Goal: Task Accomplishment & Management: Use online tool/utility

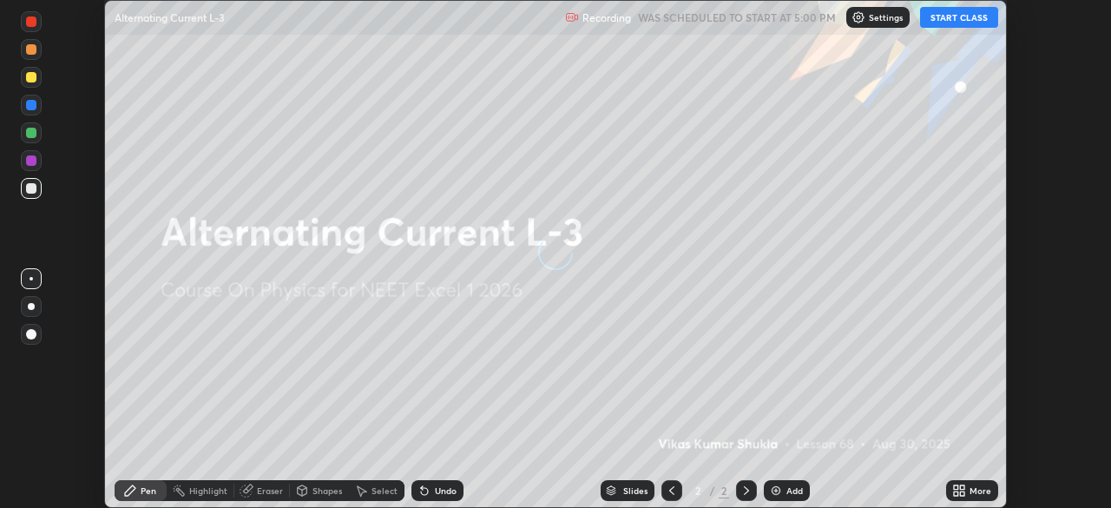
scroll to position [508, 1111]
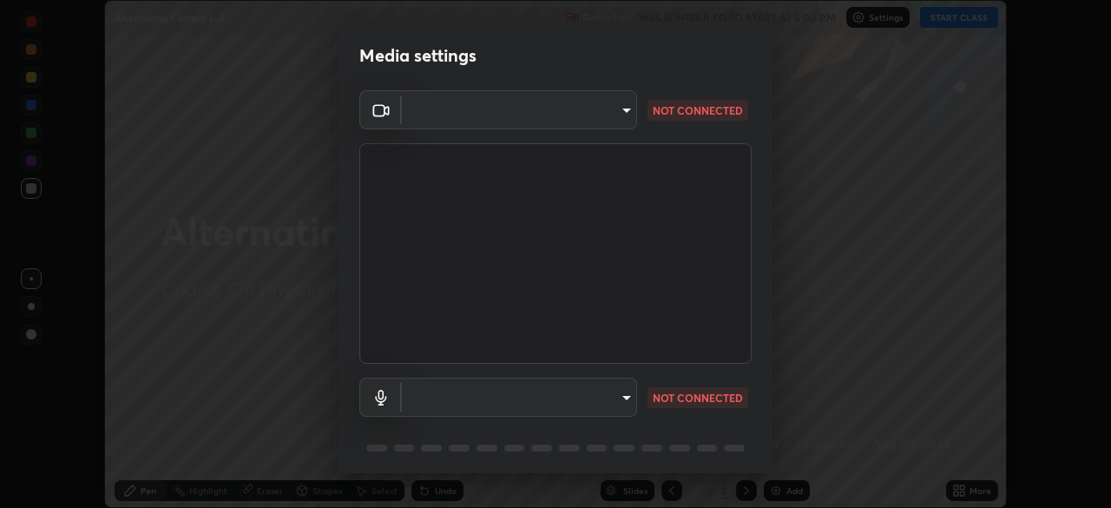
type input "fec30703c8e22cf69a8f77a224c2d994de0da897dc859dbf546555d8622b01d3"
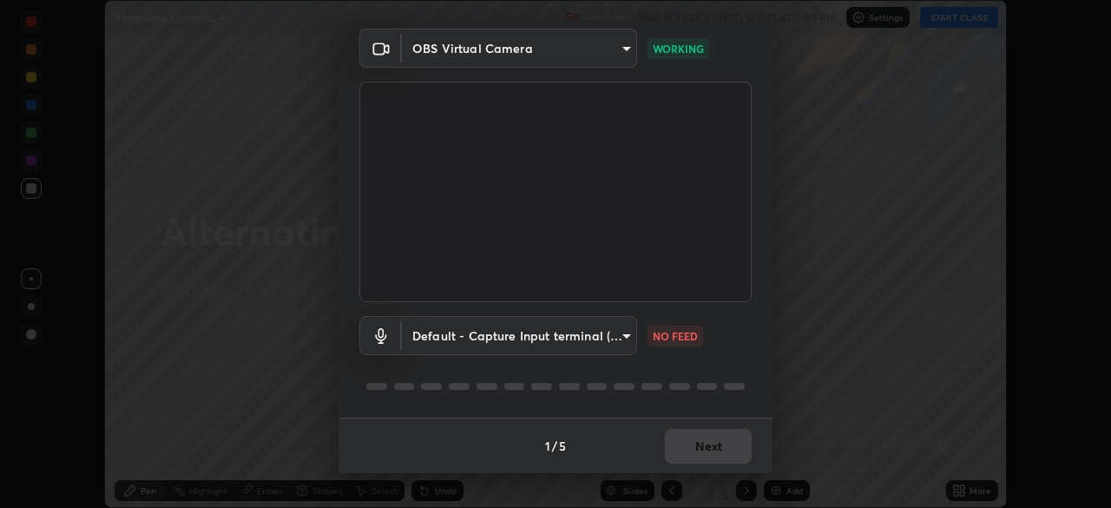
click at [626, 338] on body "Erase all Alternating Current L-3 Recording WAS SCHEDULED TO START AT 5:00 PM S…" at bounding box center [555, 254] width 1111 height 508
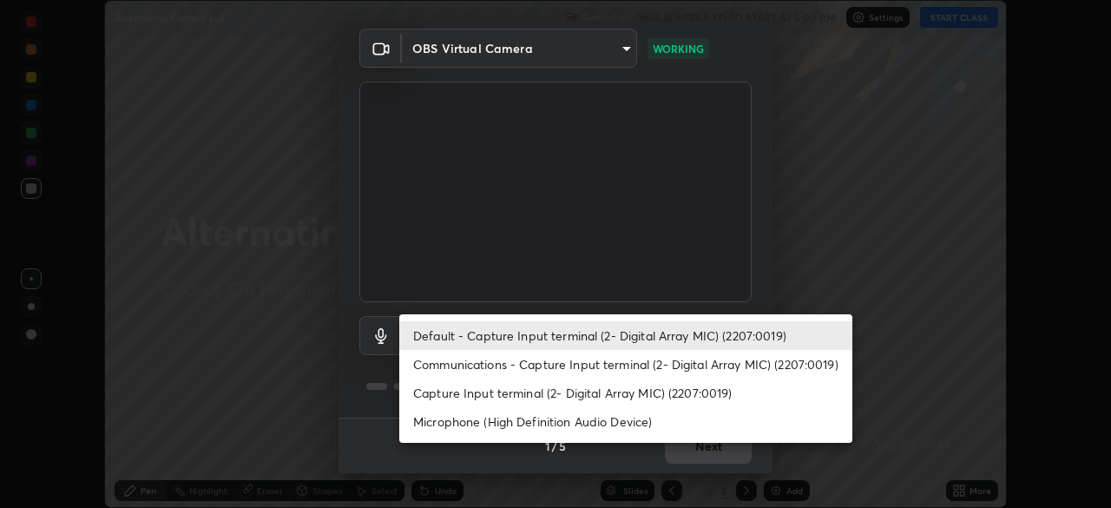
click at [749, 366] on li "Communications - Capture Input terminal (2- Digital Array MIC) (2207:0019)" at bounding box center [625, 364] width 453 height 29
type input "communications"
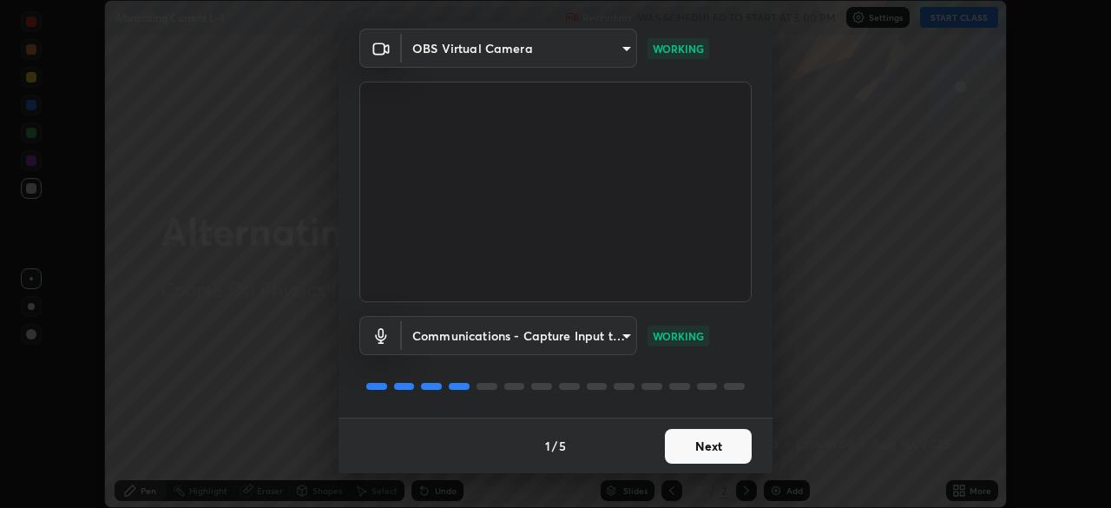
click at [709, 445] on button "Next" at bounding box center [708, 446] width 87 height 35
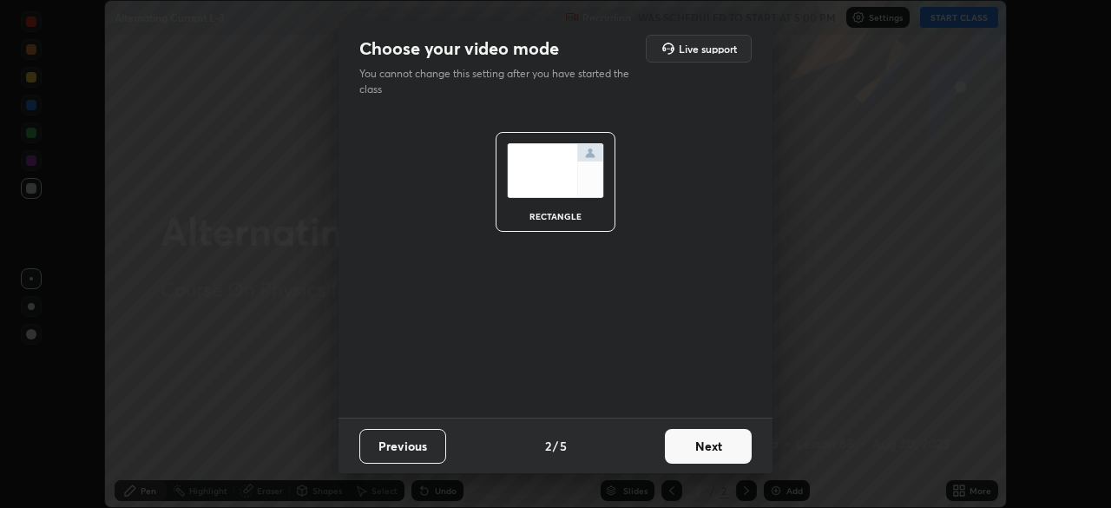
click at [718, 439] on button "Next" at bounding box center [708, 446] width 87 height 35
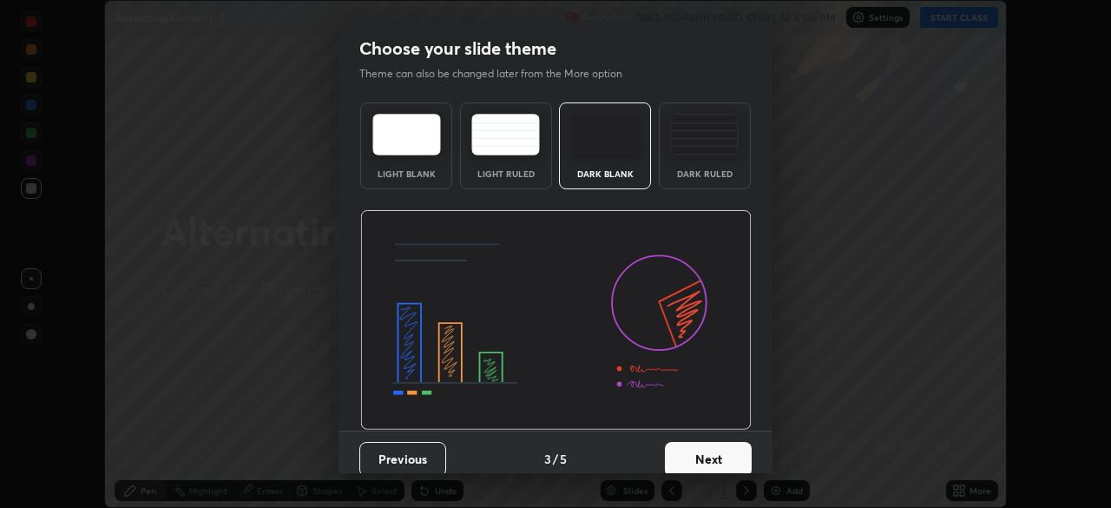
click at [729, 445] on button "Next" at bounding box center [708, 459] width 87 height 35
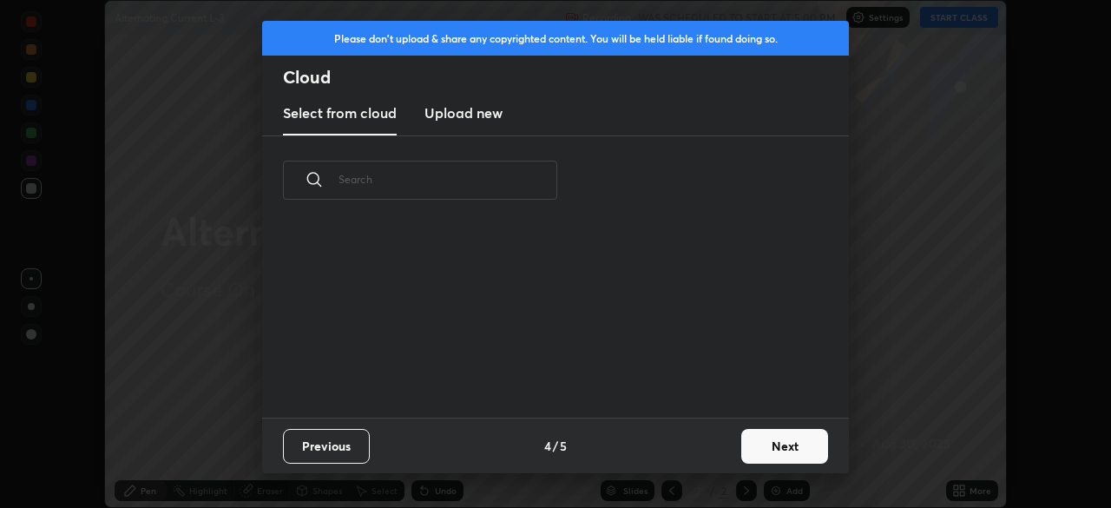
click at [745, 453] on button "Next" at bounding box center [785, 446] width 87 height 35
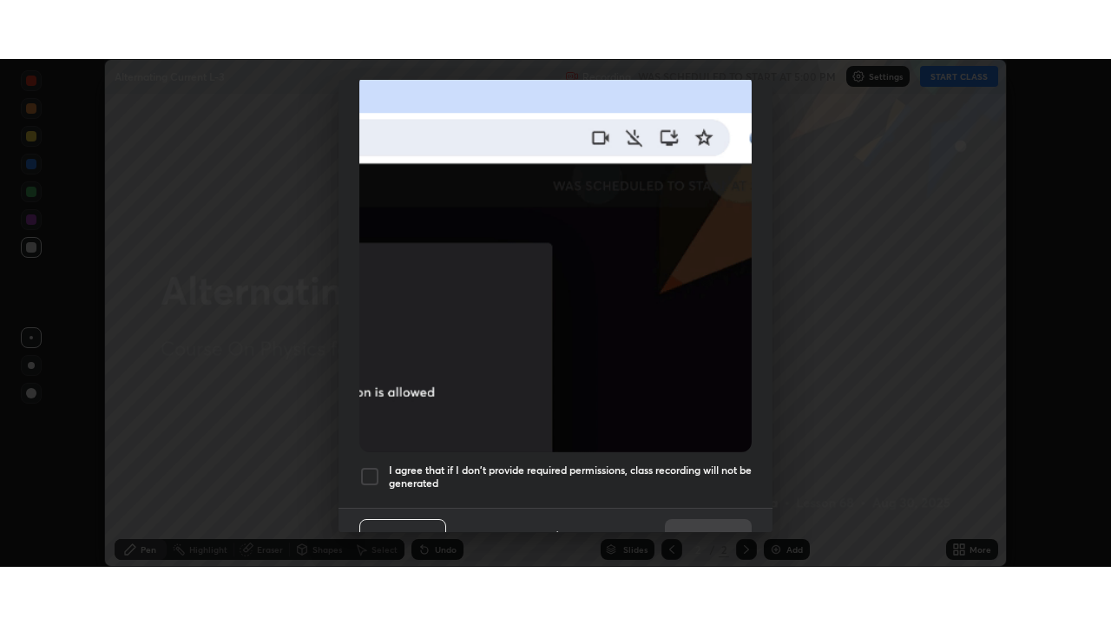
scroll to position [416, 0]
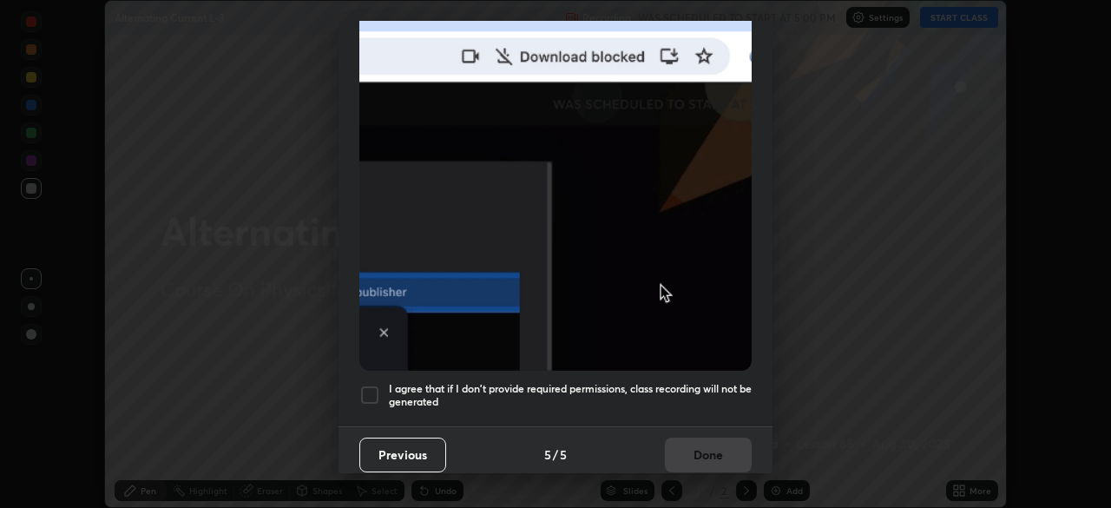
click at [372, 386] on div at bounding box center [369, 395] width 21 height 21
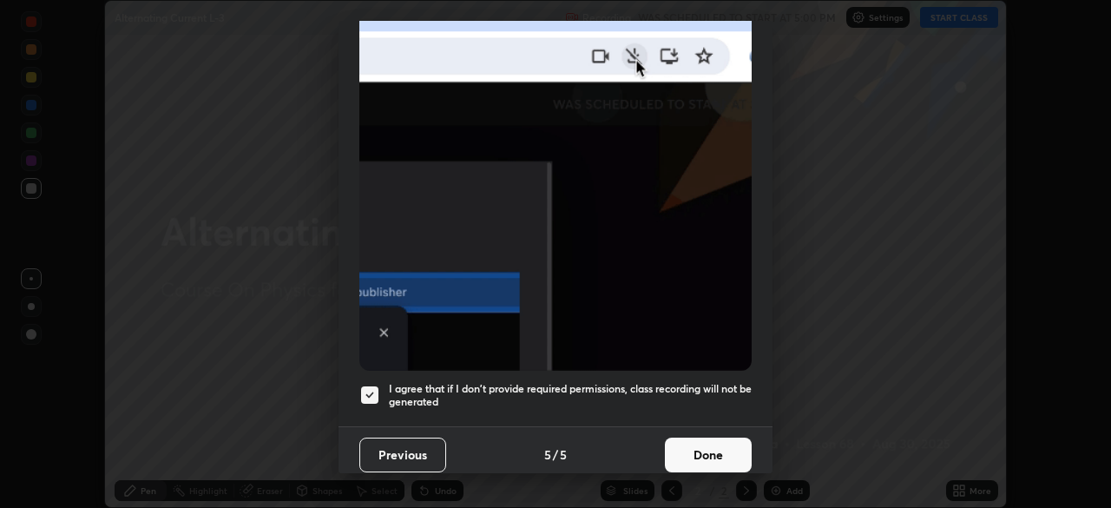
click at [707, 449] on button "Done" at bounding box center [708, 455] width 87 height 35
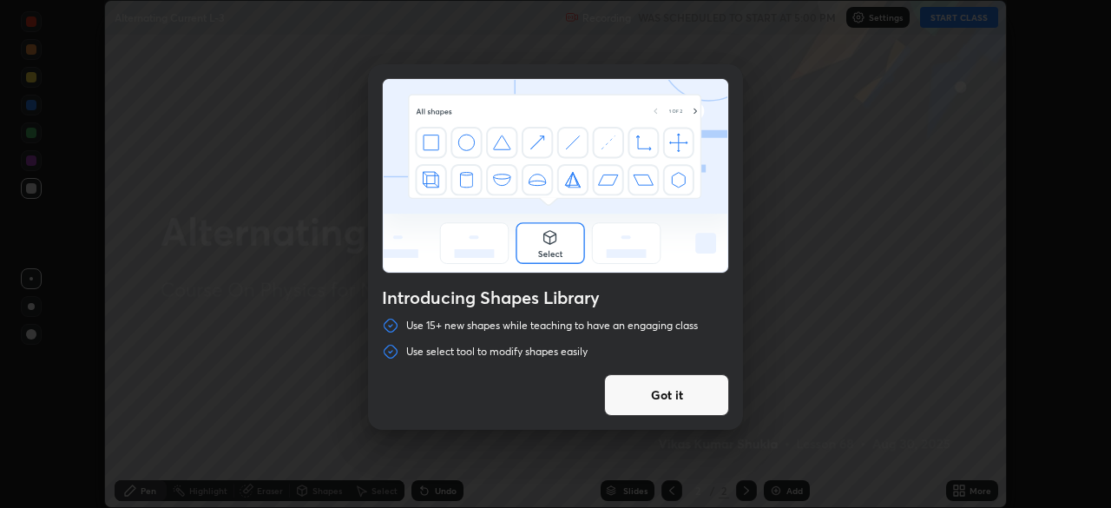
click at [953, 27] on div "Introducing Shapes Library Use 15+ new shapes while teaching to have an engagin…" at bounding box center [555, 254] width 1111 height 508
click at [702, 400] on button "Got it" at bounding box center [666, 395] width 125 height 42
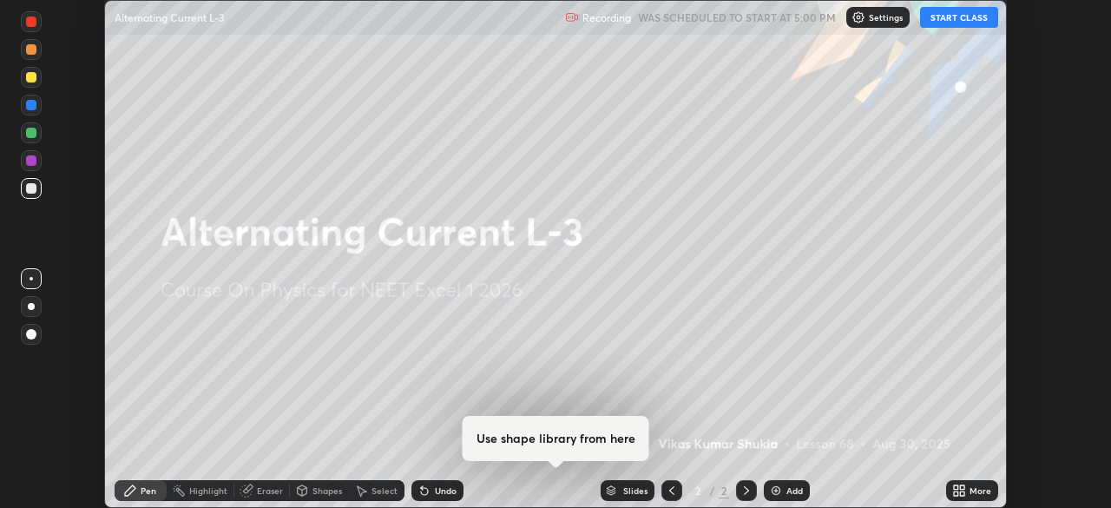
click at [960, 491] on icon at bounding box center [960, 491] width 14 height 14
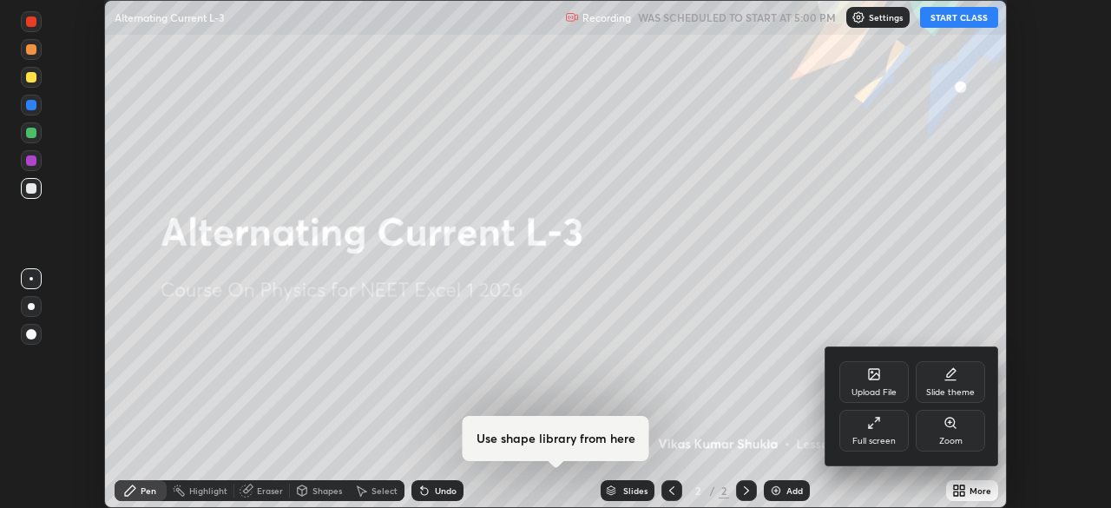
click at [881, 439] on div "Full screen" at bounding box center [874, 441] width 43 height 9
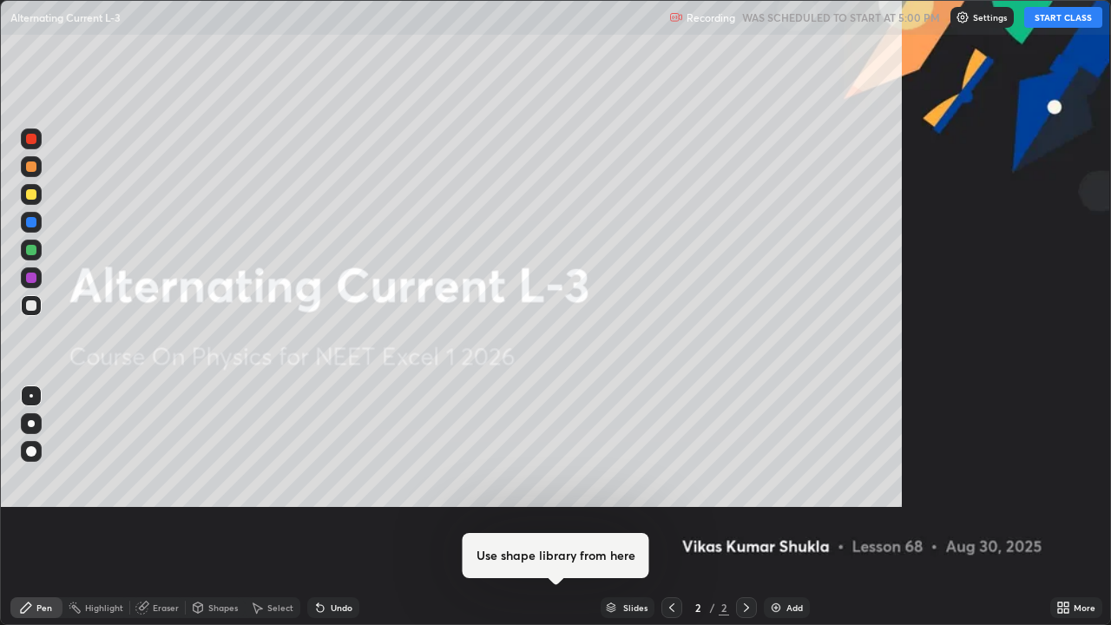
scroll to position [625, 1111]
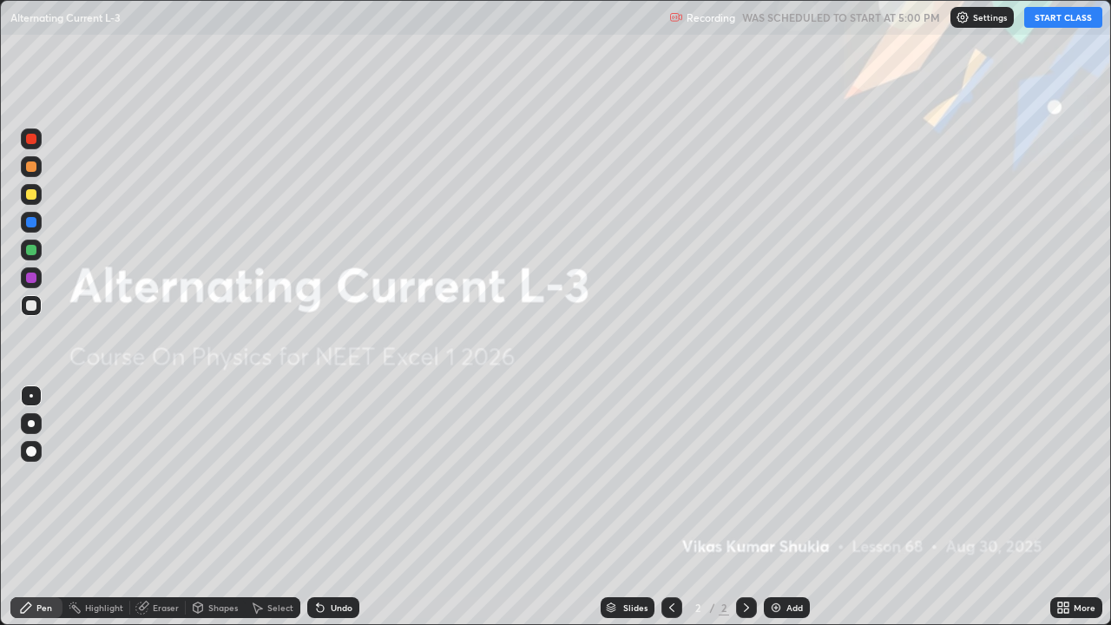
click at [1043, 18] on button "START CLASS" at bounding box center [1064, 17] width 78 height 21
click at [790, 507] on div "Add" at bounding box center [795, 608] width 16 height 9
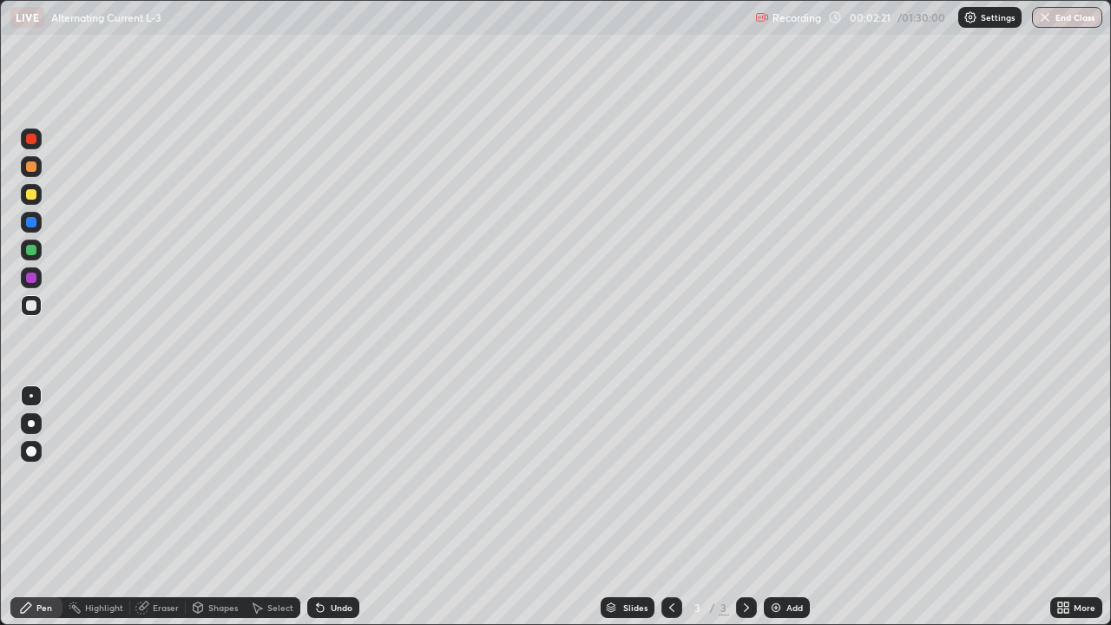
click at [224, 507] on div "Shapes" at bounding box center [223, 608] width 30 height 9
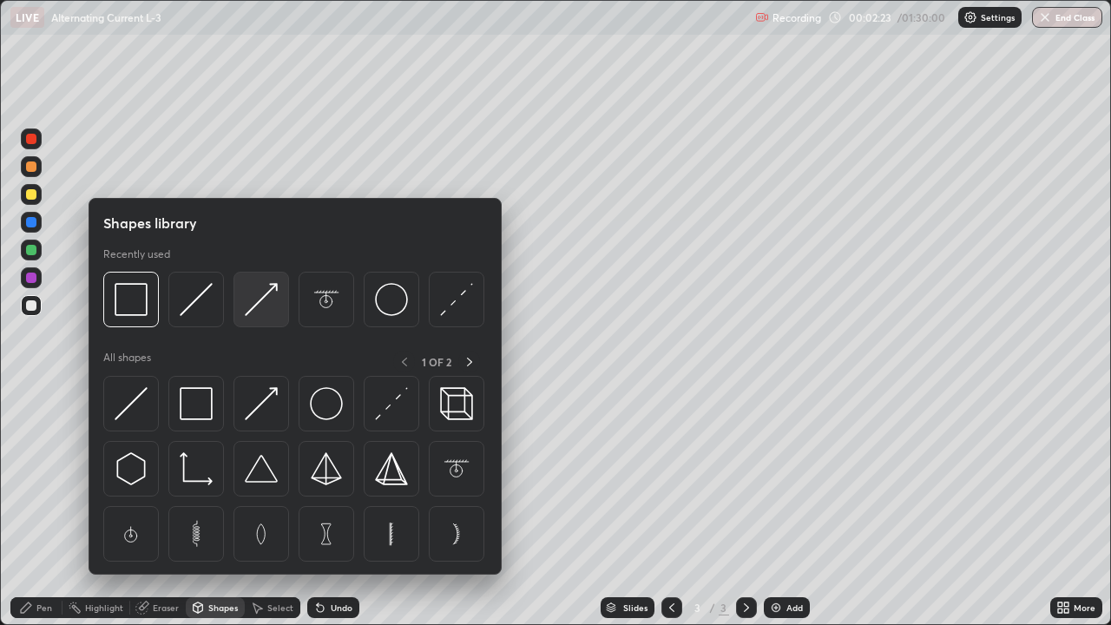
click at [258, 303] on img at bounding box center [261, 299] width 33 height 33
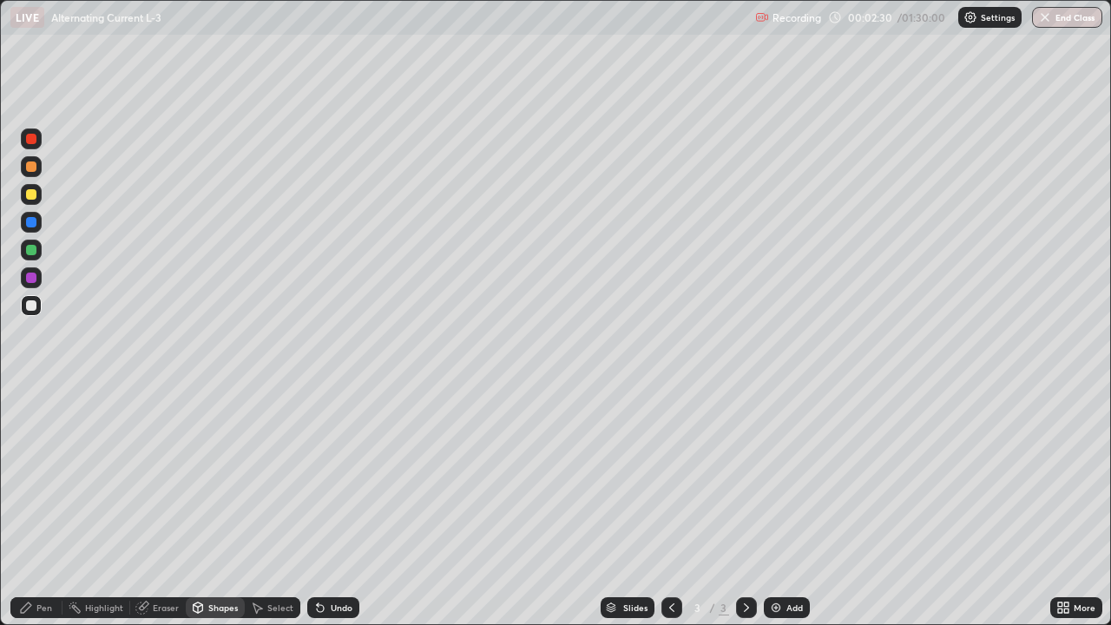
click at [36, 279] on div at bounding box center [31, 278] width 10 height 10
click at [36, 507] on div "Pen" at bounding box center [44, 608] width 16 height 9
click at [34, 307] on div at bounding box center [31, 305] width 10 height 10
click at [32, 142] on div at bounding box center [31, 139] width 10 height 10
click at [33, 306] on div at bounding box center [31, 305] width 10 height 10
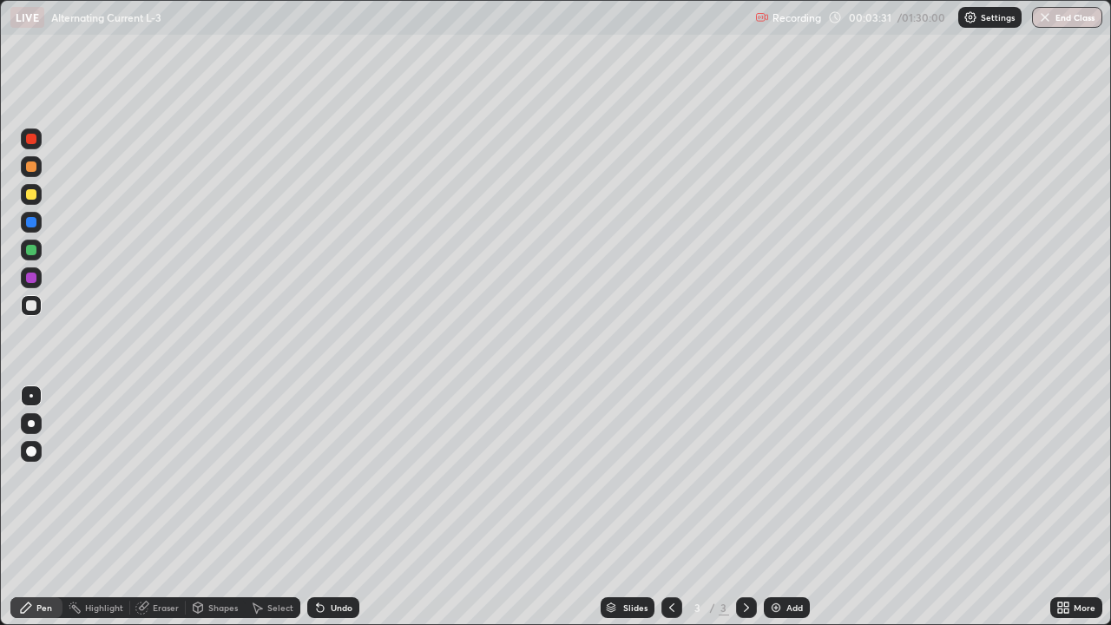
click at [31, 196] on div at bounding box center [31, 194] width 10 height 10
click at [32, 308] on div at bounding box center [31, 305] width 10 height 10
click at [341, 507] on div "Undo" at bounding box center [342, 608] width 22 height 9
click at [340, 507] on div "Undo" at bounding box center [342, 608] width 22 height 9
click at [344, 507] on div "Undo" at bounding box center [342, 608] width 22 height 9
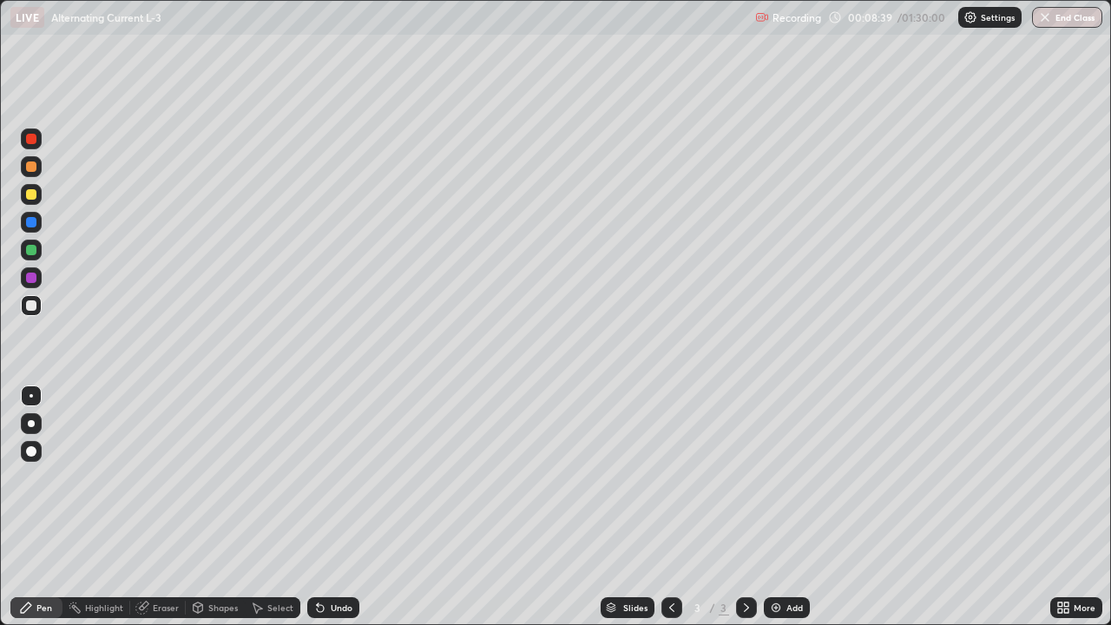
click at [344, 507] on div "Undo" at bounding box center [333, 607] width 52 height 21
click at [229, 507] on div "Shapes" at bounding box center [215, 607] width 59 height 21
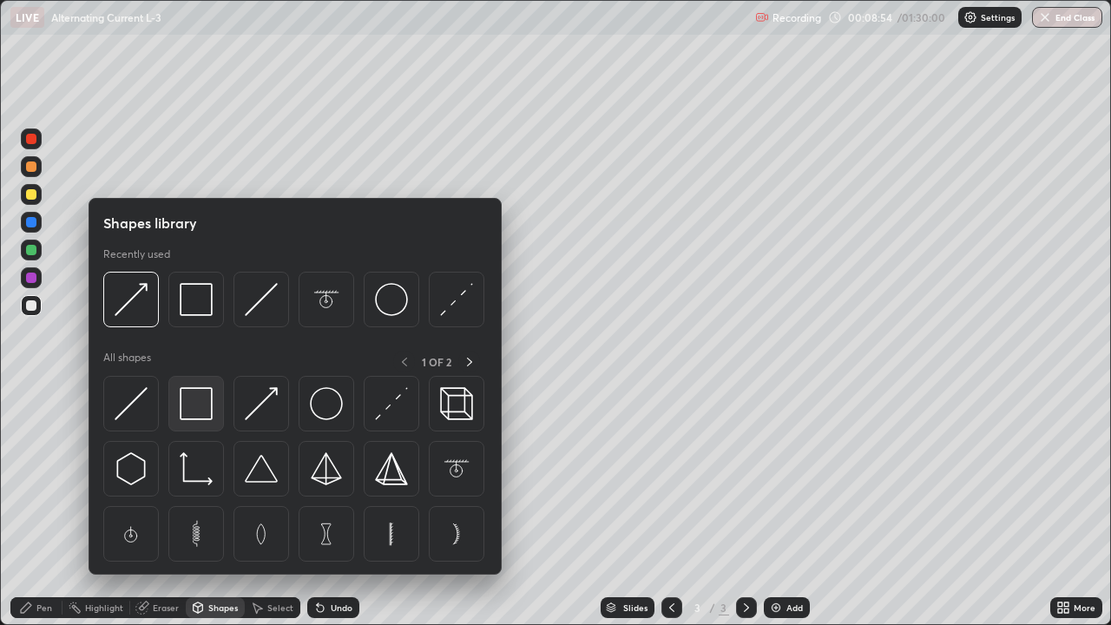
click at [198, 407] on img at bounding box center [196, 403] width 33 height 33
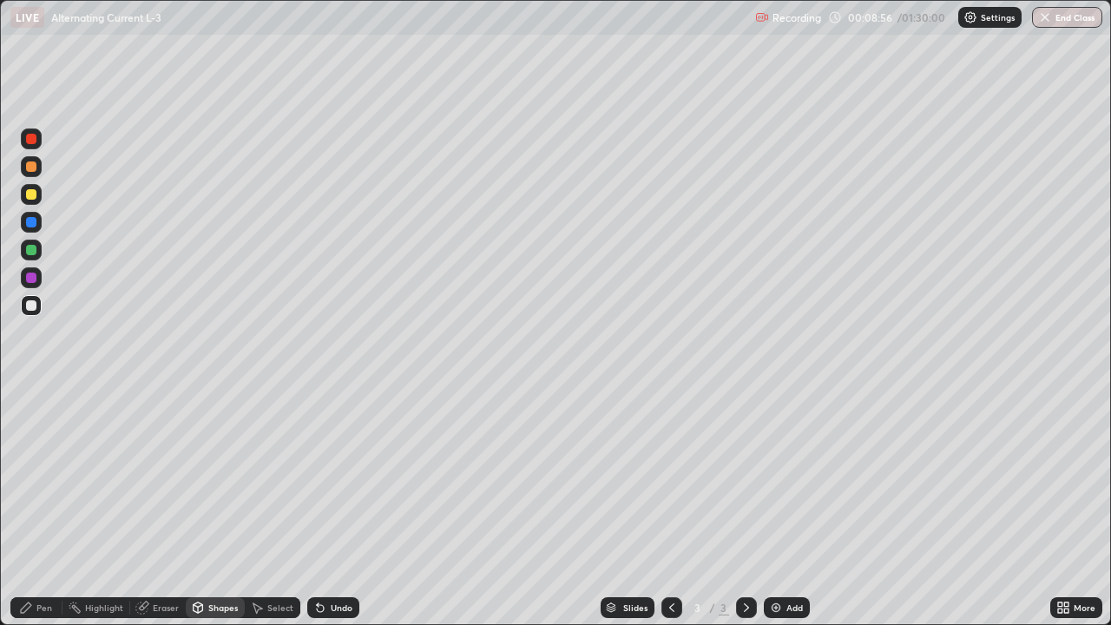
click at [30, 137] on div at bounding box center [31, 139] width 10 height 10
click at [274, 507] on div "Select" at bounding box center [280, 608] width 26 height 9
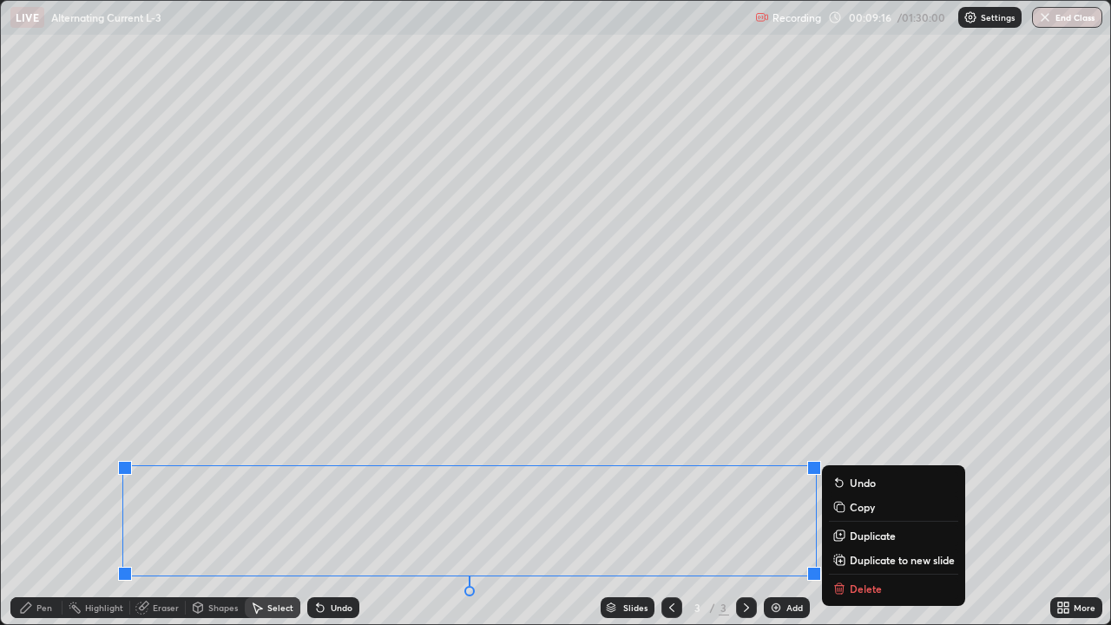
click at [852, 507] on p "Copy" at bounding box center [862, 507] width 25 height 14
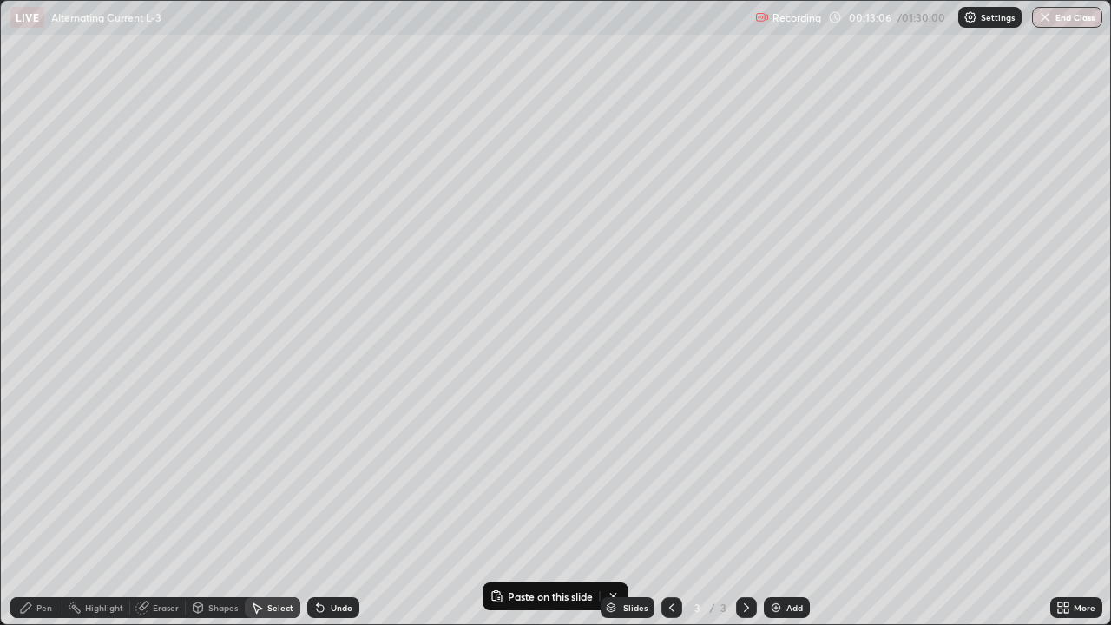
click at [784, 507] on div "Add" at bounding box center [787, 607] width 46 height 21
click at [43, 507] on div "Pen" at bounding box center [44, 608] width 16 height 9
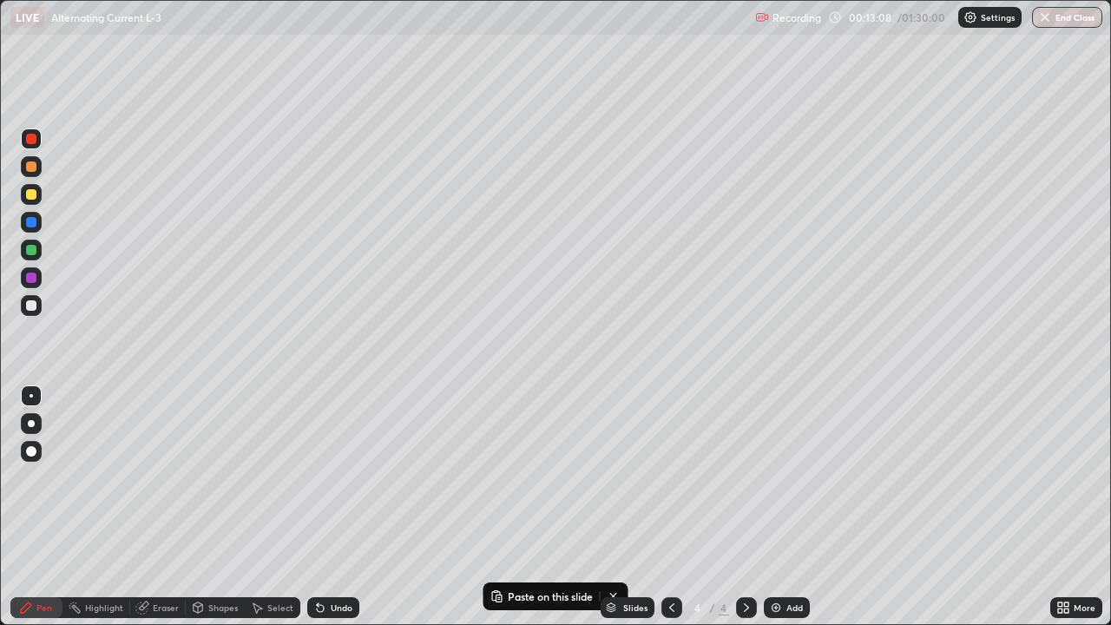
click at [33, 312] on div at bounding box center [31, 305] width 21 height 21
click at [341, 507] on div "Undo" at bounding box center [342, 608] width 22 height 9
click at [281, 507] on div "Select" at bounding box center [280, 608] width 26 height 9
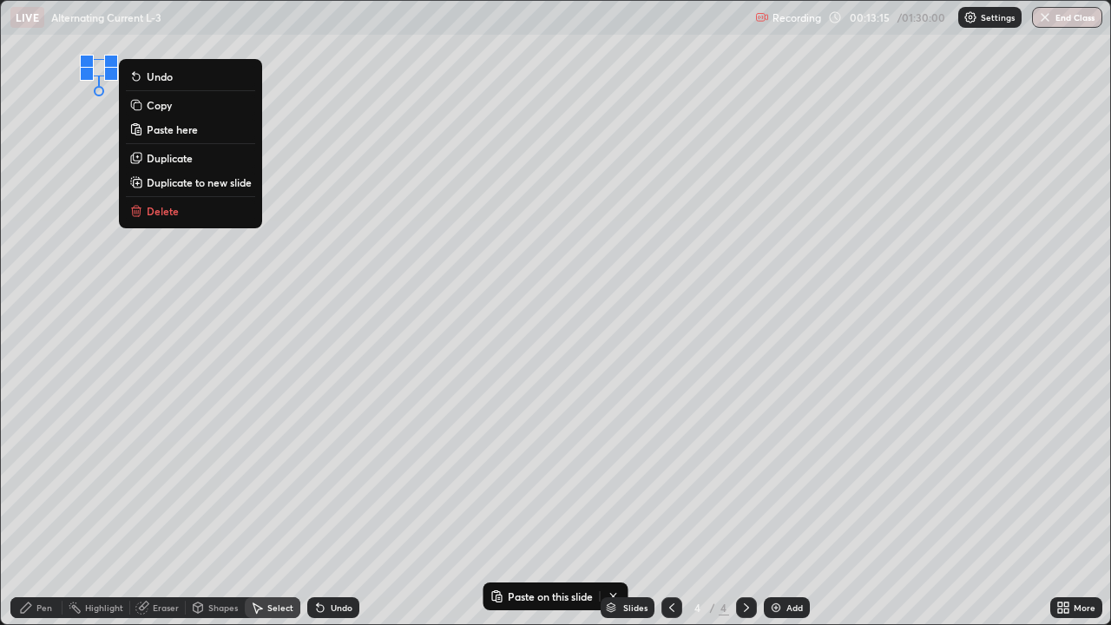
click at [176, 133] on p "Paste here" at bounding box center [172, 129] width 51 height 14
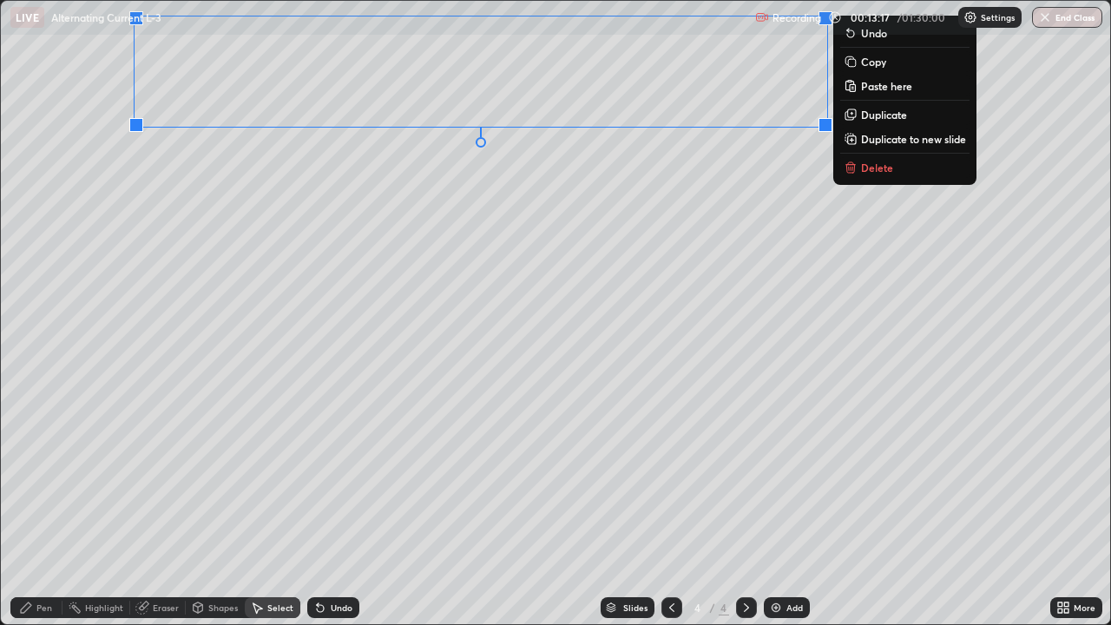
click at [320, 274] on div "0 ° Undo Copy Paste here Duplicate Duplicate to new slide Delete" at bounding box center [556, 312] width 1110 height 623
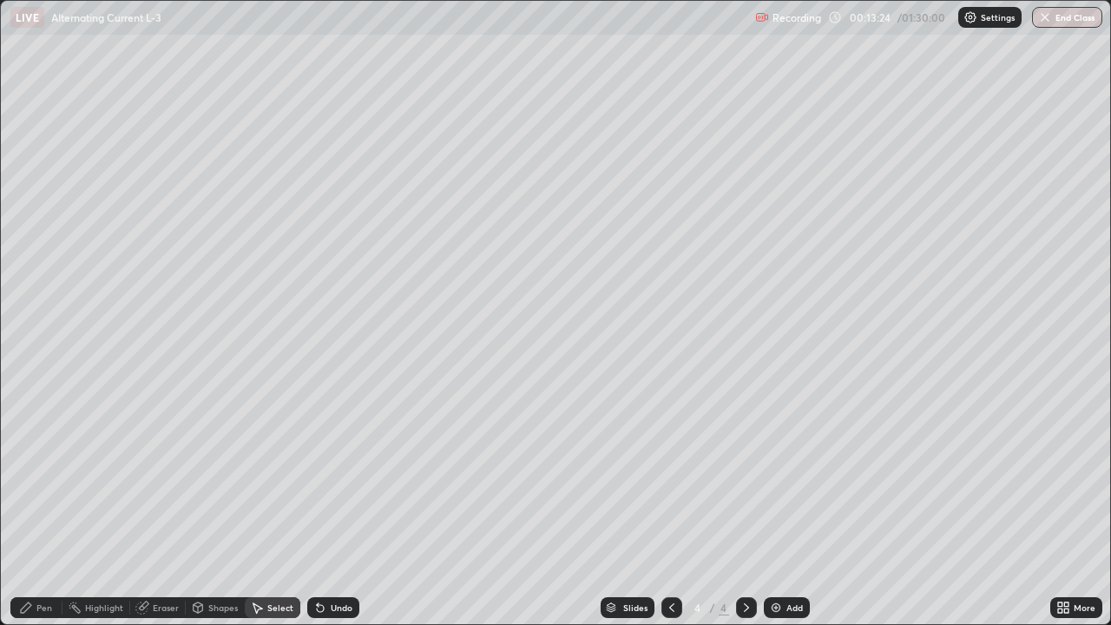
click at [36, 507] on div "Pen" at bounding box center [44, 608] width 16 height 9
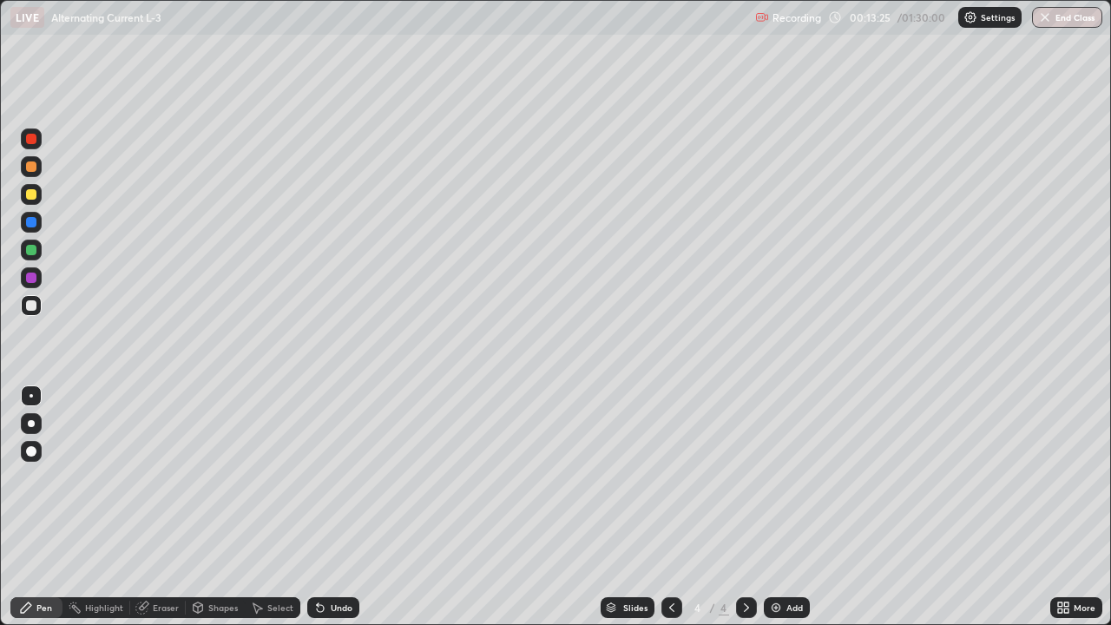
click at [36, 308] on div at bounding box center [31, 305] width 10 height 10
click at [40, 277] on div at bounding box center [31, 277] width 21 height 21
click at [162, 507] on div "Eraser" at bounding box center [166, 608] width 26 height 9
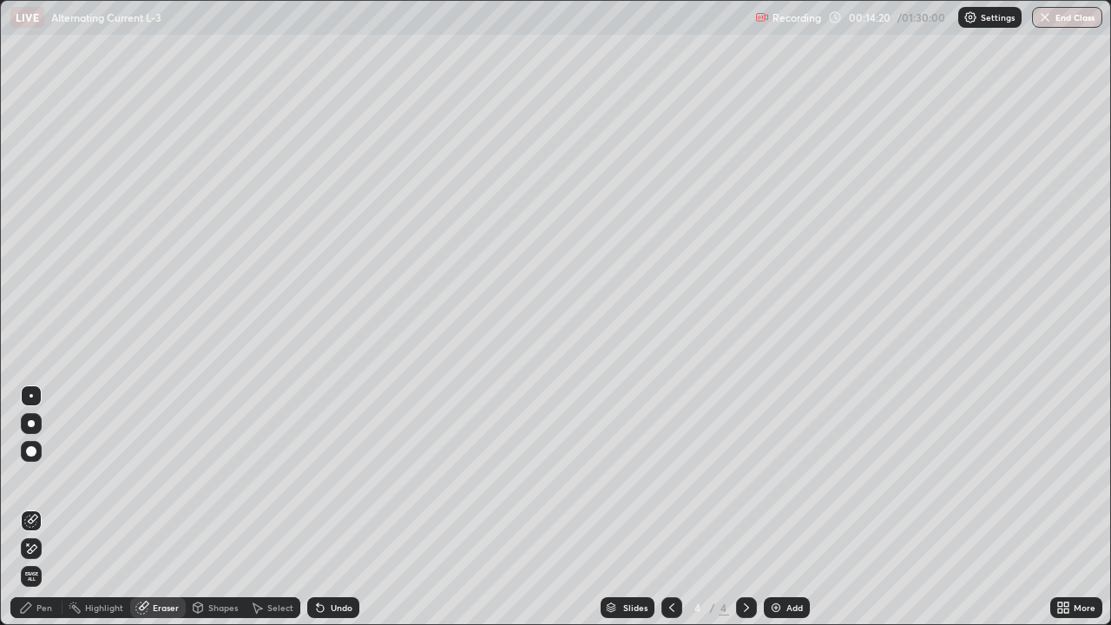
click at [341, 507] on div "Undo" at bounding box center [342, 608] width 22 height 9
click at [276, 507] on div "Select" at bounding box center [280, 608] width 26 height 9
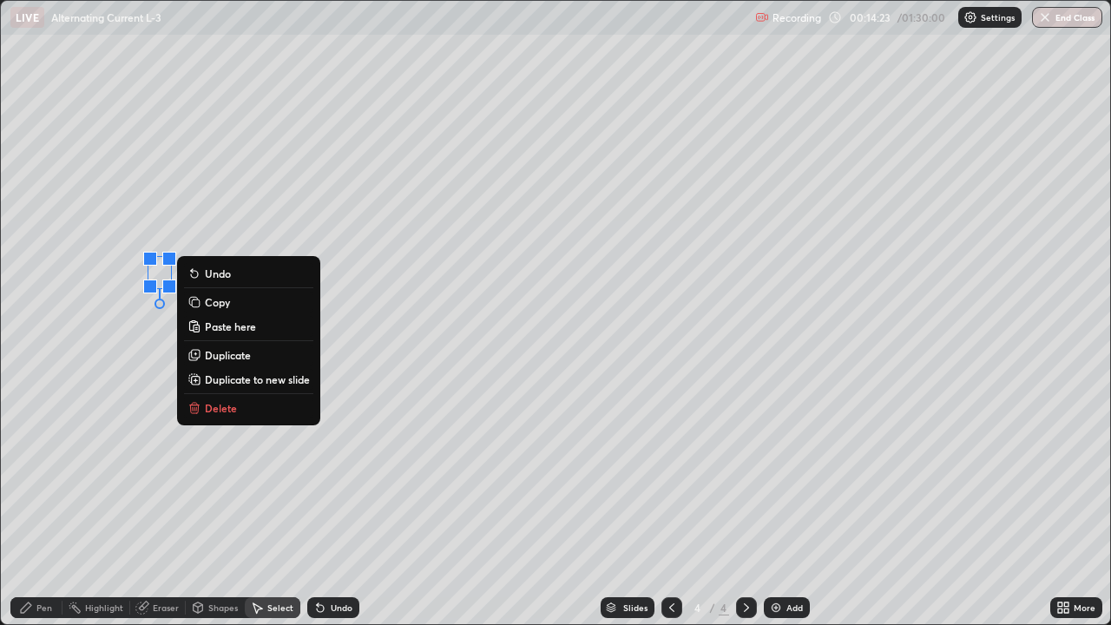
click at [233, 326] on p "Paste here" at bounding box center [230, 327] width 51 height 14
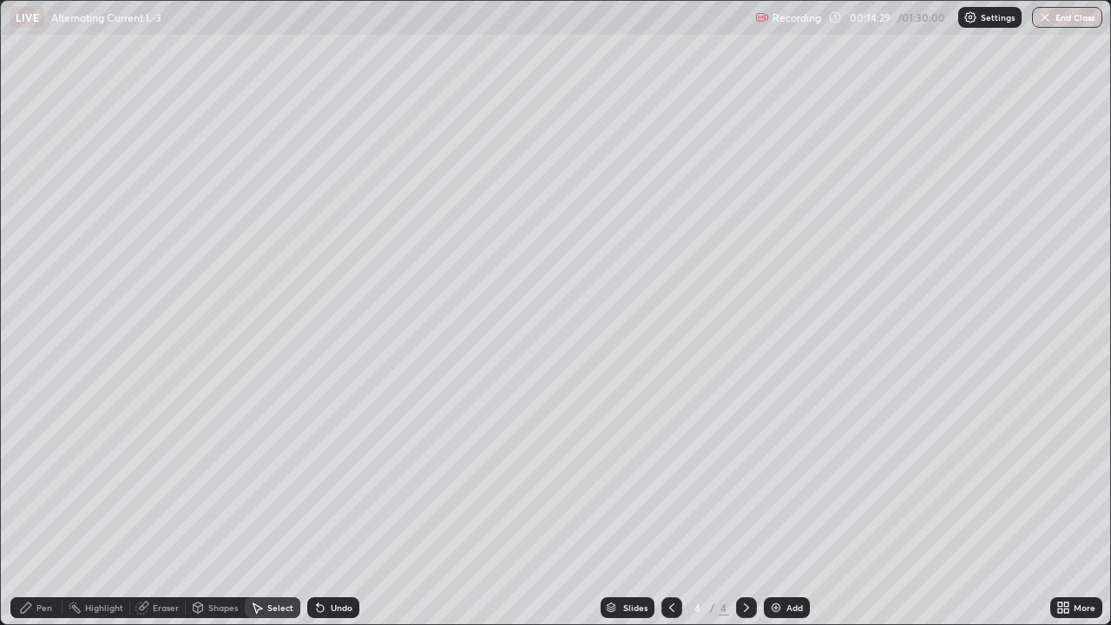
click at [42, 507] on div "Pen" at bounding box center [36, 607] width 52 height 21
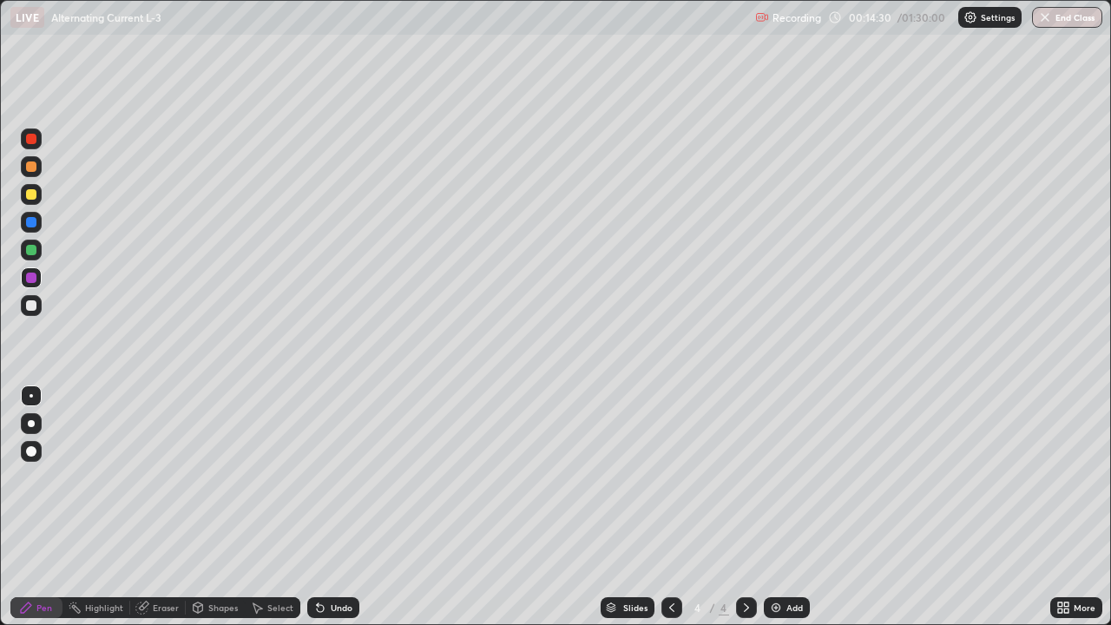
click at [31, 307] on div at bounding box center [31, 305] width 10 height 10
click at [32, 138] on div at bounding box center [31, 139] width 10 height 10
click at [32, 195] on div at bounding box center [31, 194] width 10 height 10
click at [32, 308] on div at bounding box center [31, 305] width 10 height 10
click at [33, 273] on div at bounding box center [31, 278] width 10 height 10
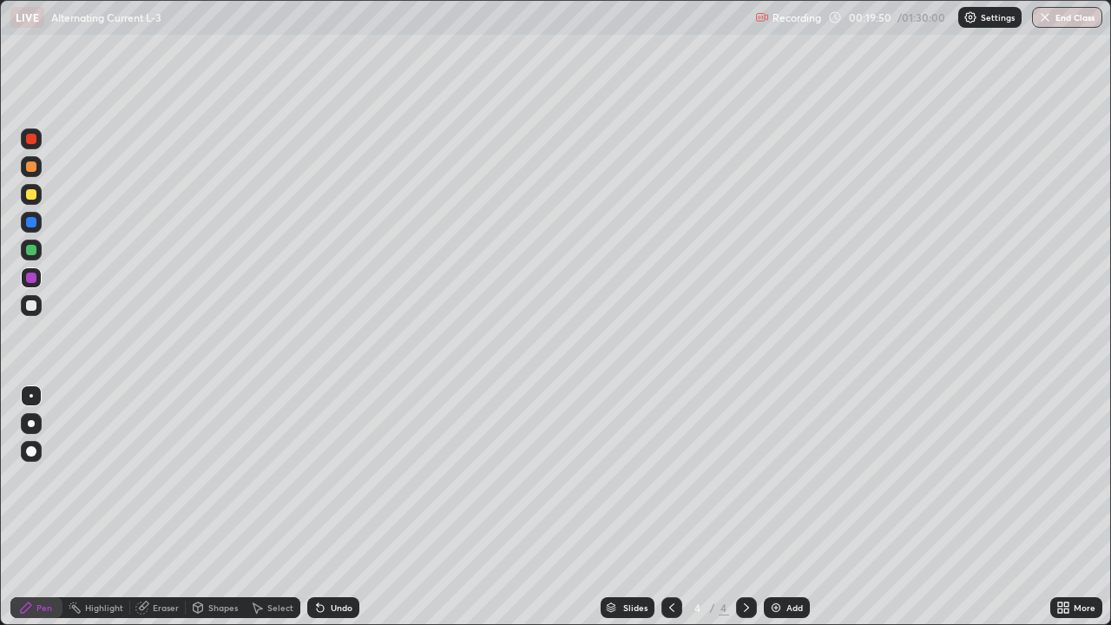
click at [228, 507] on div "Shapes" at bounding box center [215, 607] width 59 height 21
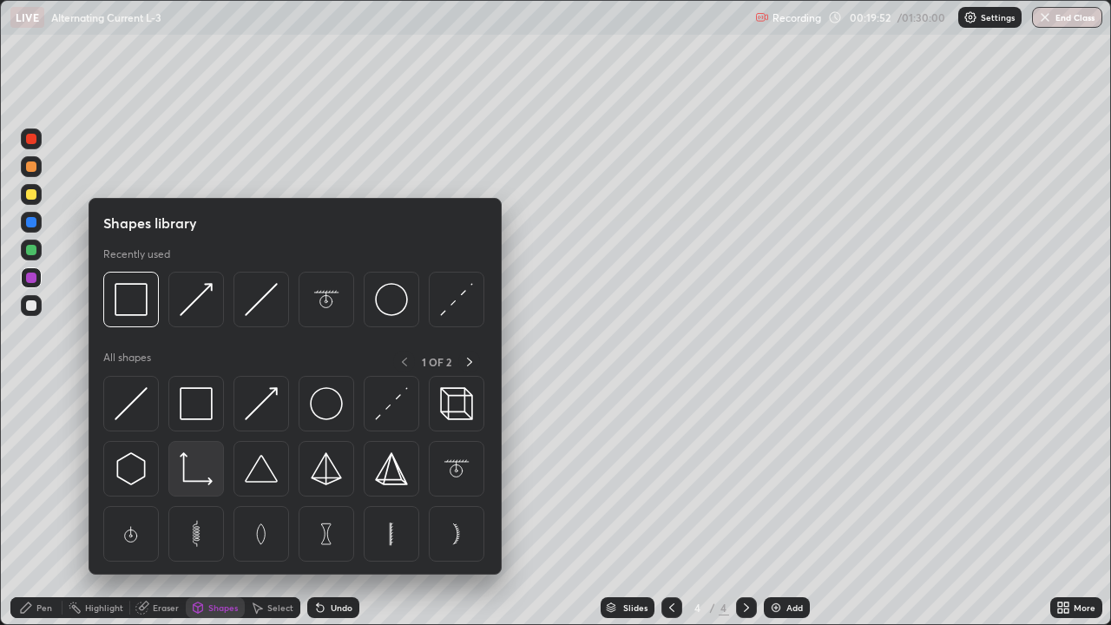
click at [188, 478] on img at bounding box center [196, 468] width 33 height 33
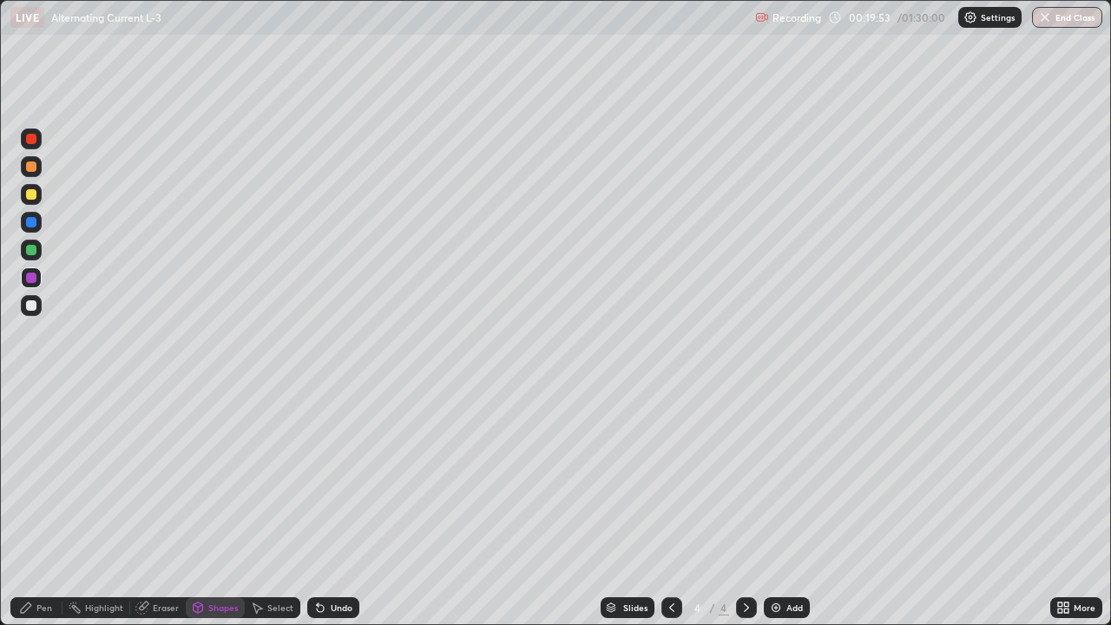
click at [30, 190] on div at bounding box center [31, 194] width 10 height 10
click at [54, 507] on div "Pen" at bounding box center [36, 607] width 52 height 21
click at [32, 313] on div at bounding box center [31, 305] width 21 height 21
click at [787, 507] on div "Add" at bounding box center [795, 608] width 16 height 9
click at [228, 507] on div "Shapes" at bounding box center [223, 608] width 30 height 9
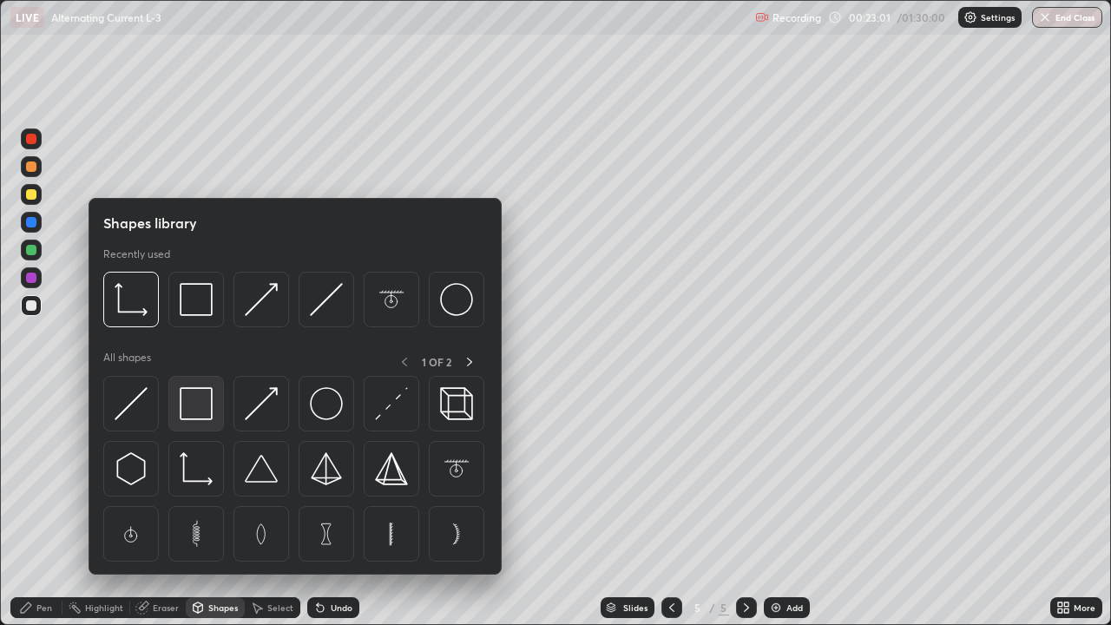
click at [195, 407] on img at bounding box center [196, 403] width 33 height 33
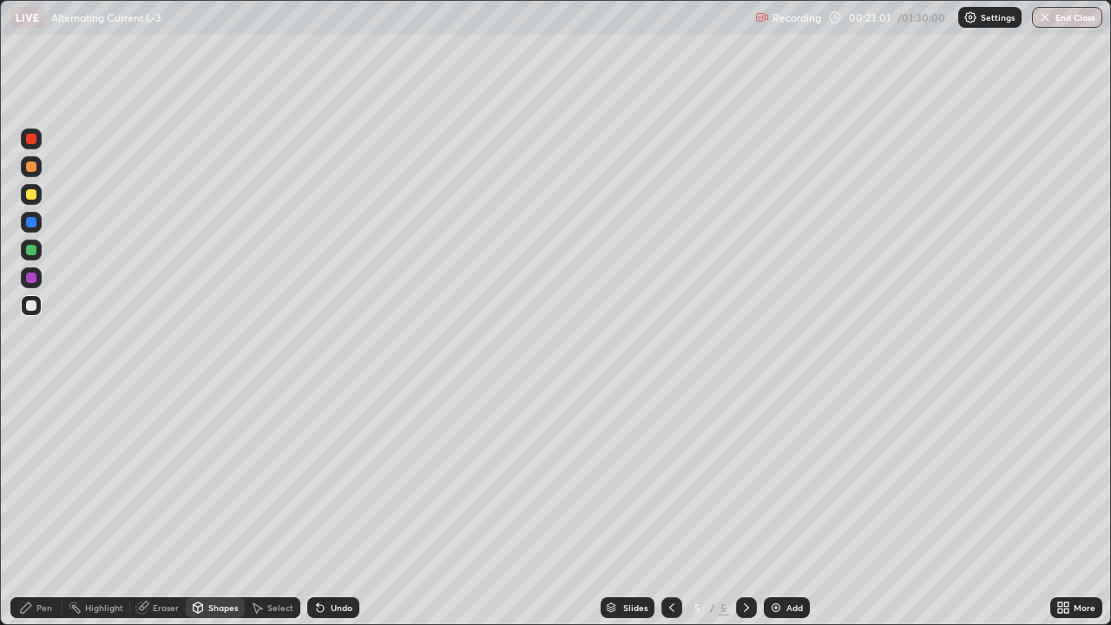
click at [33, 274] on div at bounding box center [31, 278] width 10 height 10
click at [28, 507] on icon at bounding box center [26, 608] width 14 height 14
click at [36, 303] on div at bounding box center [31, 305] width 10 height 10
click at [30, 306] on div at bounding box center [31, 305] width 10 height 10
click at [226, 507] on div "Shapes" at bounding box center [223, 608] width 30 height 9
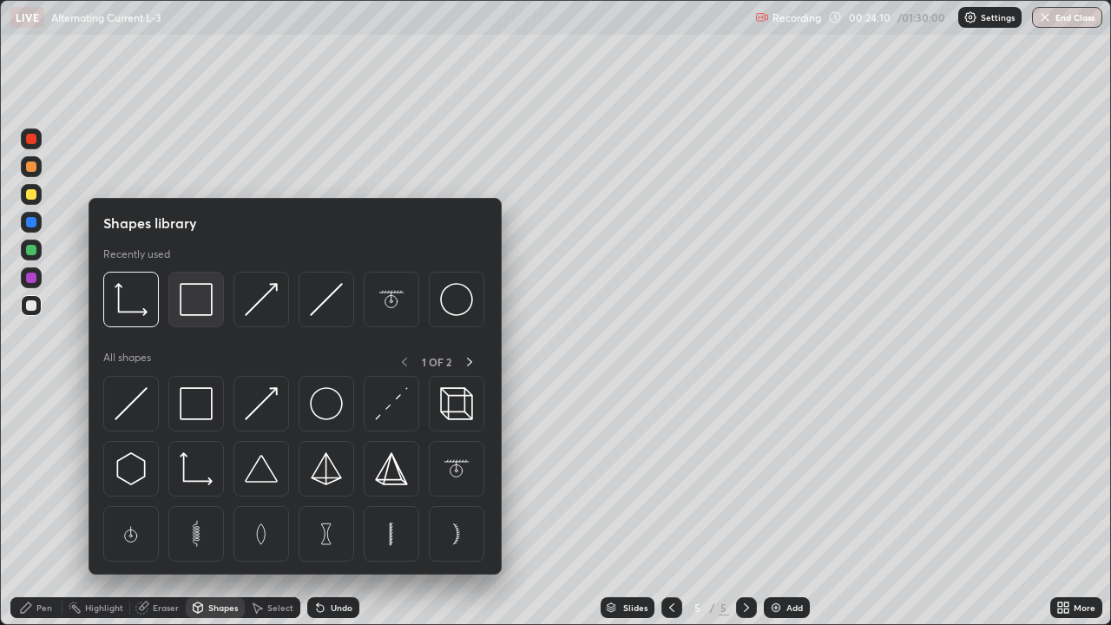
click at [207, 320] on div at bounding box center [196, 300] width 56 height 56
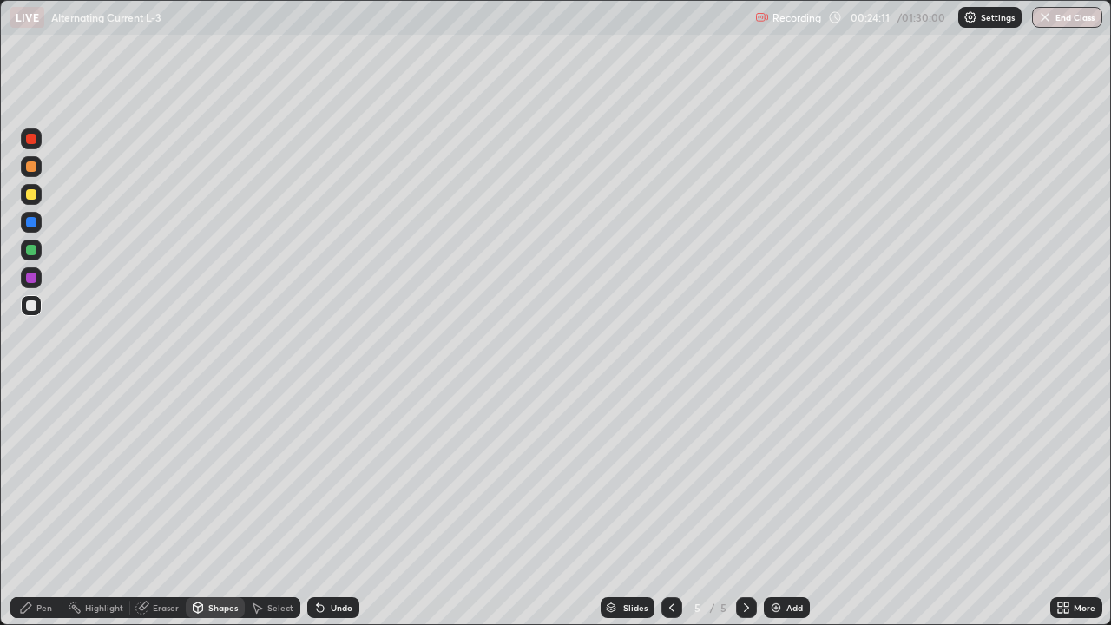
click at [30, 139] on div at bounding box center [31, 139] width 10 height 10
click at [47, 507] on div "Pen" at bounding box center [44, 608] width 16 height 9
click at [35, 307] on div at bounding box center [31, 305] width 10 height 10
click at [220, 507] on div "Shapes" at bounding box center [223, 608] width 30 height 9
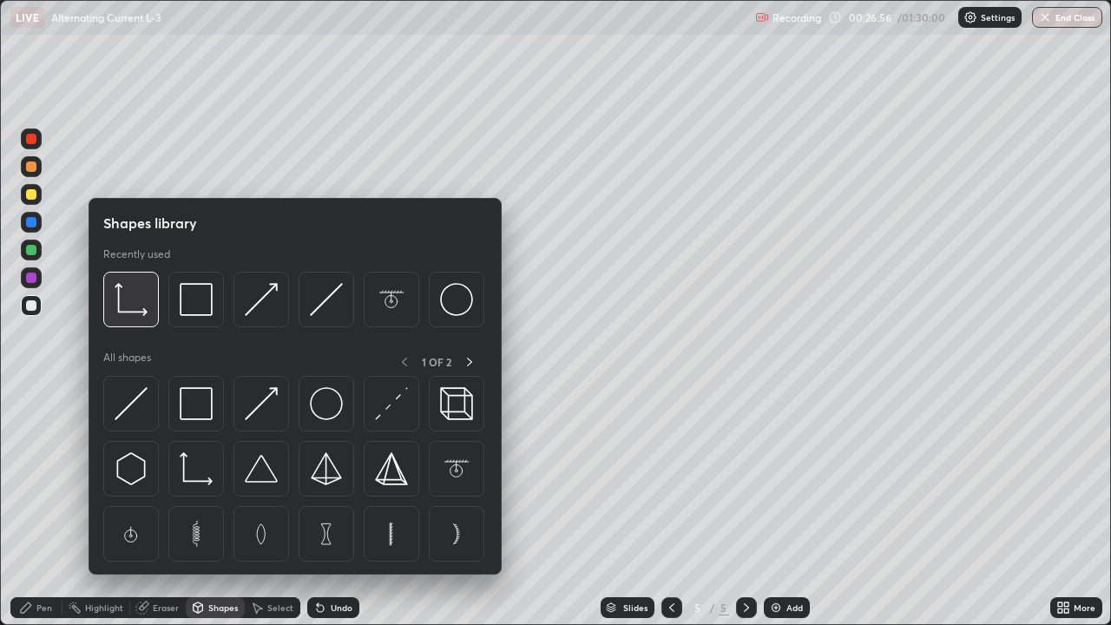
click at [119, 313] on img at bounding box center [131, 299] width 33 height 33
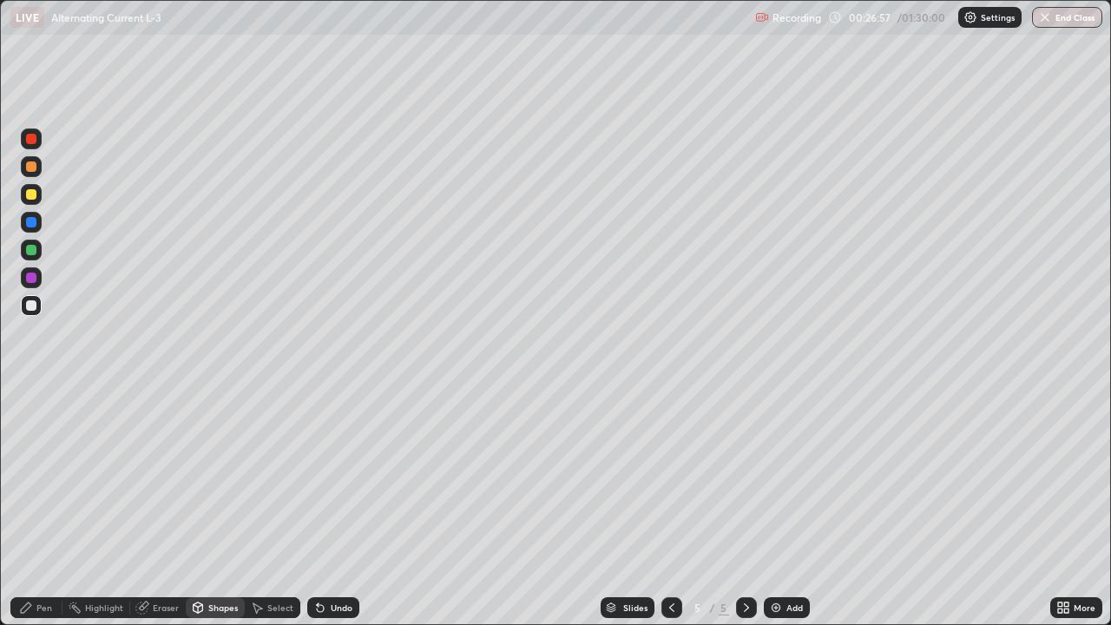
click at [32, 191] on div at bounding box center [31, 194] width 10 height 10
click at [43, 507] on div "Pen" at bounding box center [44, 608] width 16 height 9
click at [215, 507] on div "Shapes" at bounding box center [223, 608] width 30 height 9
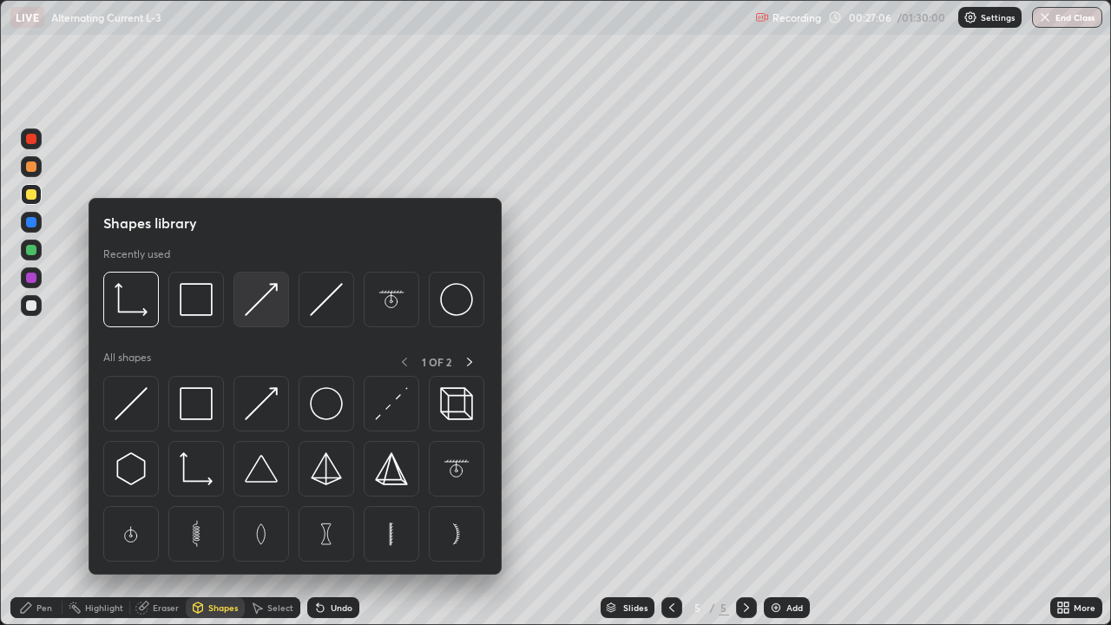
click at [252, 307] on img at bounding box center [261, 299] width 33 height 33
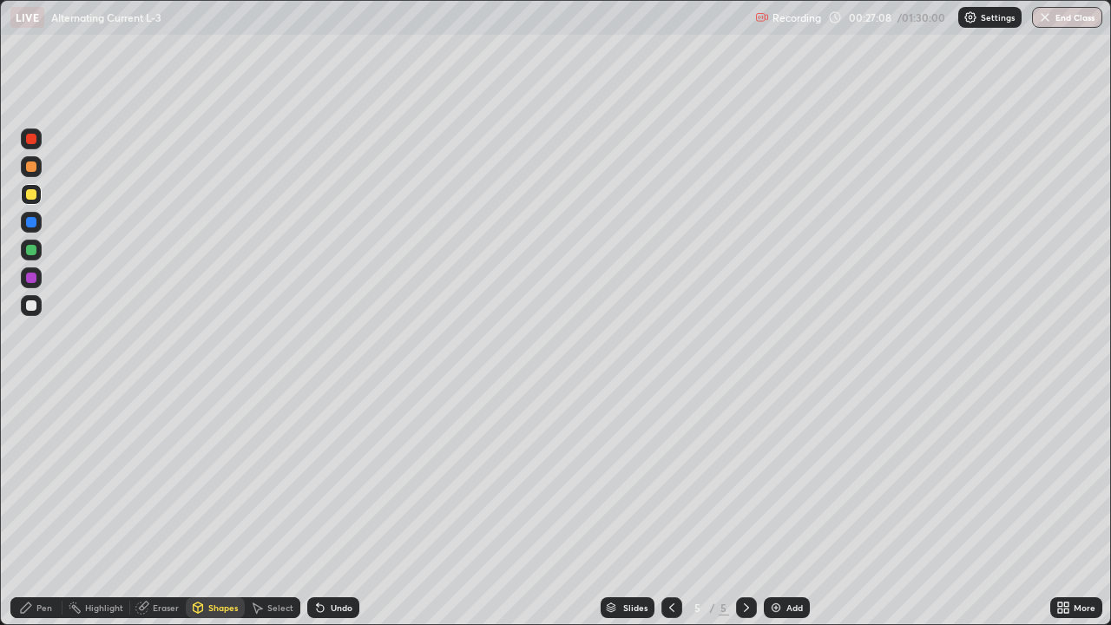
click at [32, 140] on div at bounding box center [31, 139] width 10 height 10
click at [28, 197] on div at bounding box center [31, 194] width 10 height 10
click at [51, 507] on div "Pen" at bounding box center [44, 608] width 16 height 9
click at [333, 507] on div "Undo" at bounding box center [333, 607] width 52 height 21
click at [33, 251] on div at bounding box center [31, 250] width 10 height 10
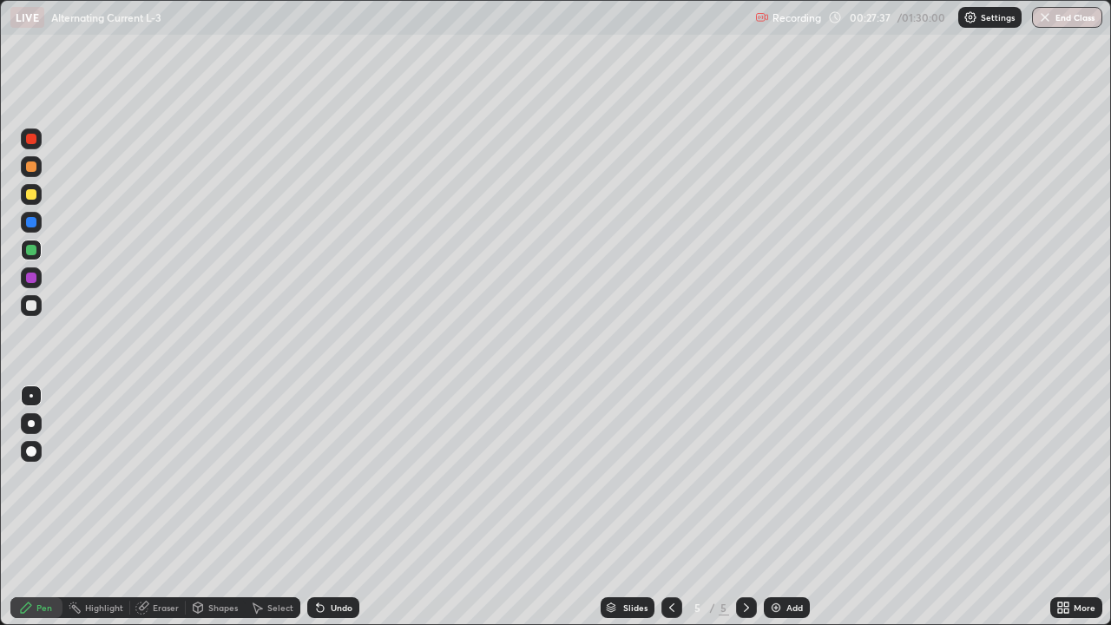
click at [30, 141] on div at bounding box center [31, 139] width 10 height 10
click at [225, 507] on div "Shapes" at bounding box center [215, 607] width 59 height 21
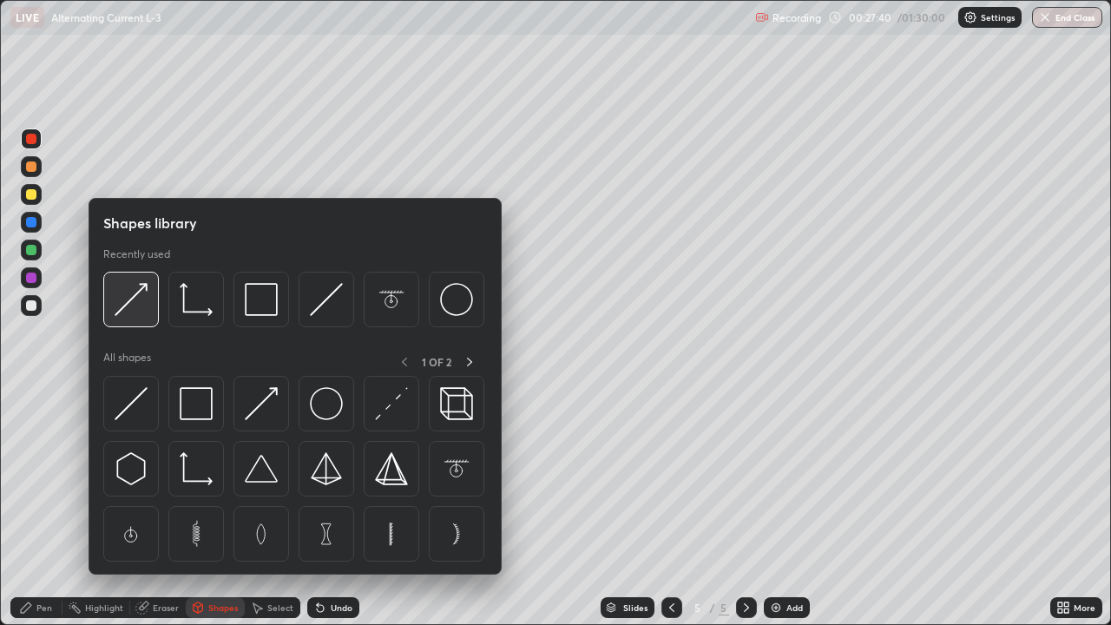
click at [133, 302] on img at bounding box center [131, 299] width 33 height 33
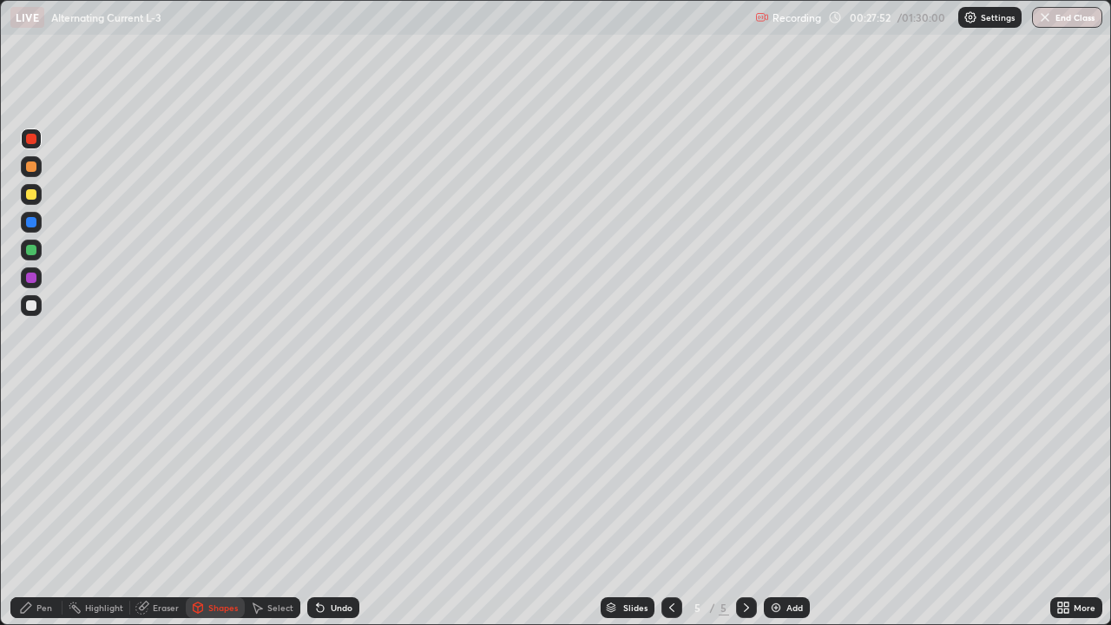
click at [340, 507] on div "Undo" at bounding box center [333, 607] width 52 height 21
click at [44, 507] on div "Pen" at bounding box center [44, 608] width 16 height 9
click at [33, 302] on div at bounding box center [31, 305] width 10 height 10
click at [667, 507] on div at bounding box center [672, 607] width 21 height 21
click at [672, 507] on div at bounding box center [672, 607] width 21 height 21
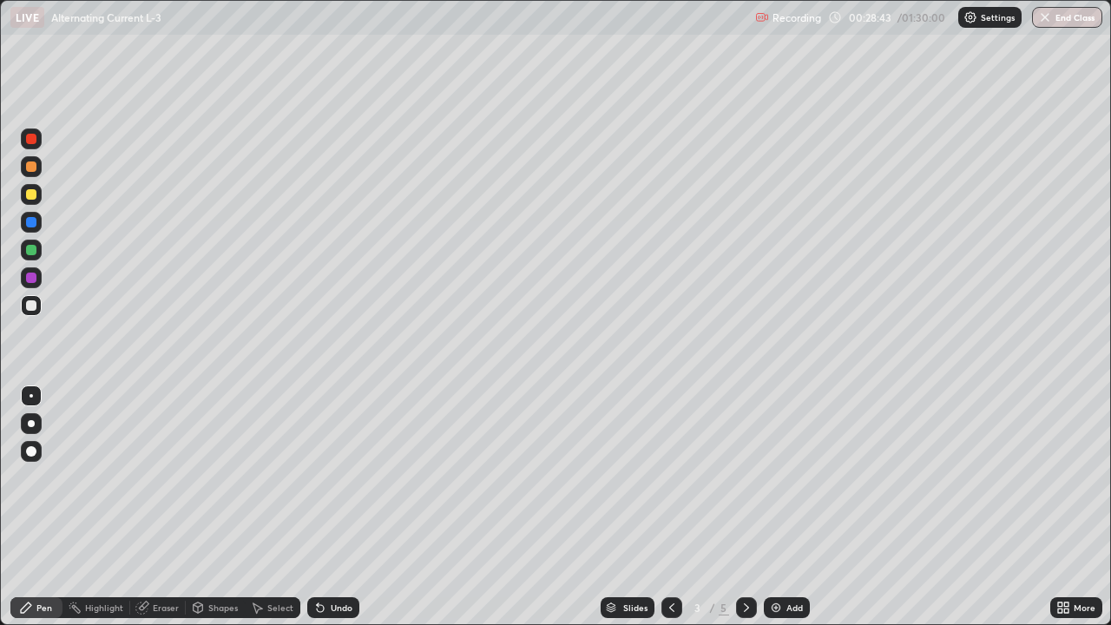
click at [743, 507] on div at bounding box center [746, 607] width 21 height 21
click at [746, 507] on div at bounding box center [746, 607] width 21 height 35
click at [336, 507] on div "Undo" at bounding box center [342, 608] width 22 height 9
click at [333, 507] on div "Undo" at bounding box center [342, 608] width 22 height 9
click at [332, 507] on div "Undo" at bounding box center [342, 608] width 22 height 9
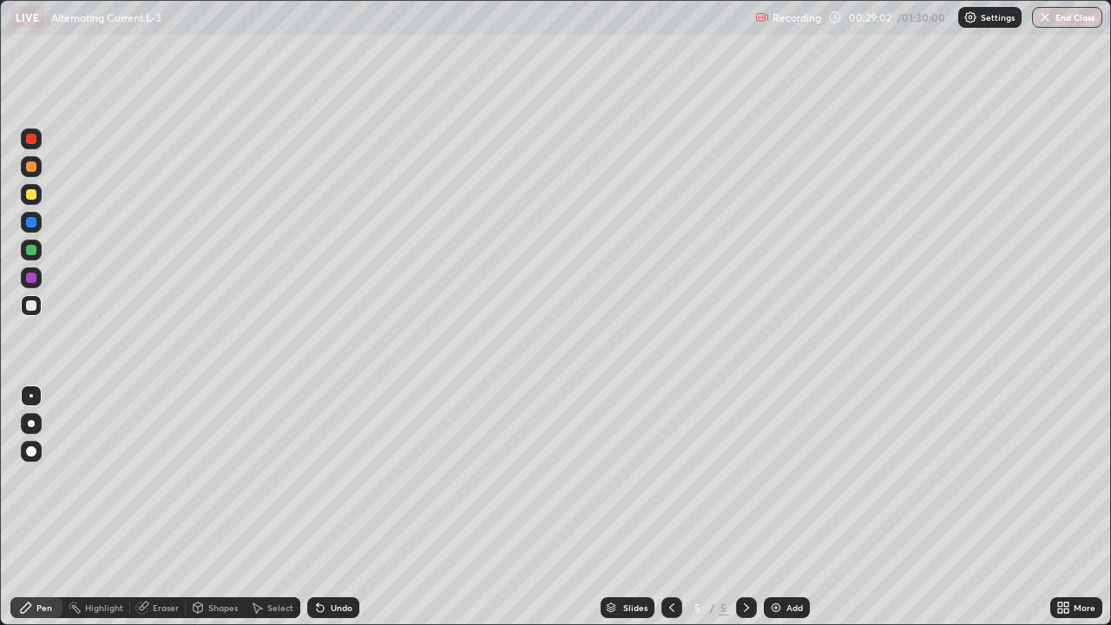
click at [331, 507] on div "Undo" at bounding box center [342, 608] width 22 height 9
click at [335, 507] on div "Undo" at bounding box center [342, 608] width 22 height 9
click at [336, 507] on div "Undo" at bounding box center [342, 608] width 22 height 9
click at [30, 171] on div at bounding box center [31, 167] width 10 height 10
click at [788, 507] on div "Add" at bounding box center [795, 608] width 16 height 9
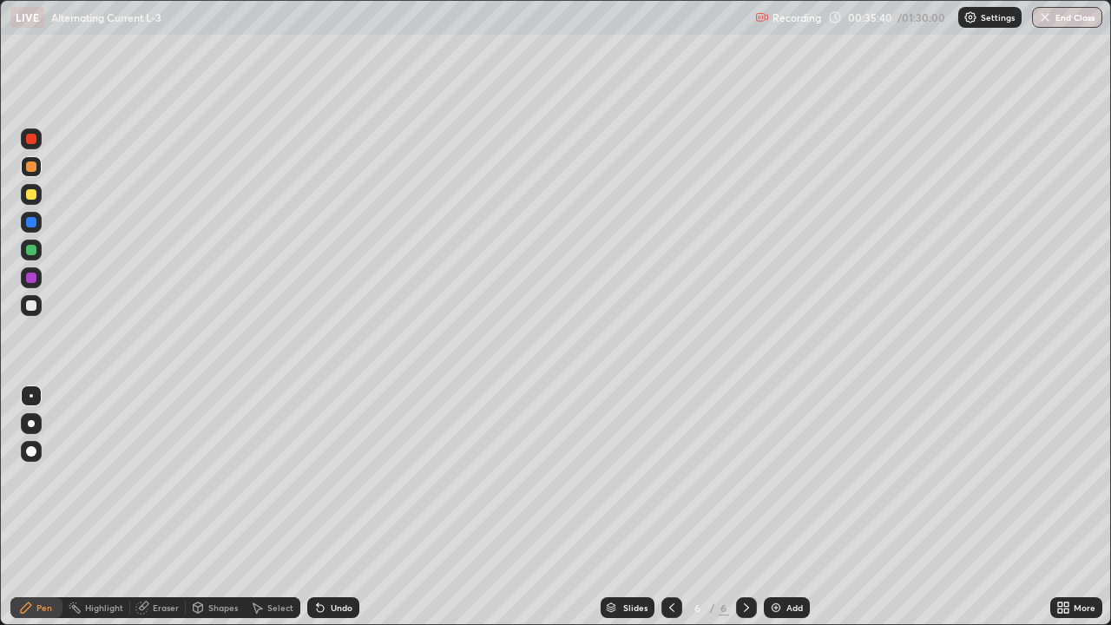
click at [229, 507] on div "Shapes" at bounding box center [215, 607] width 59 height 21
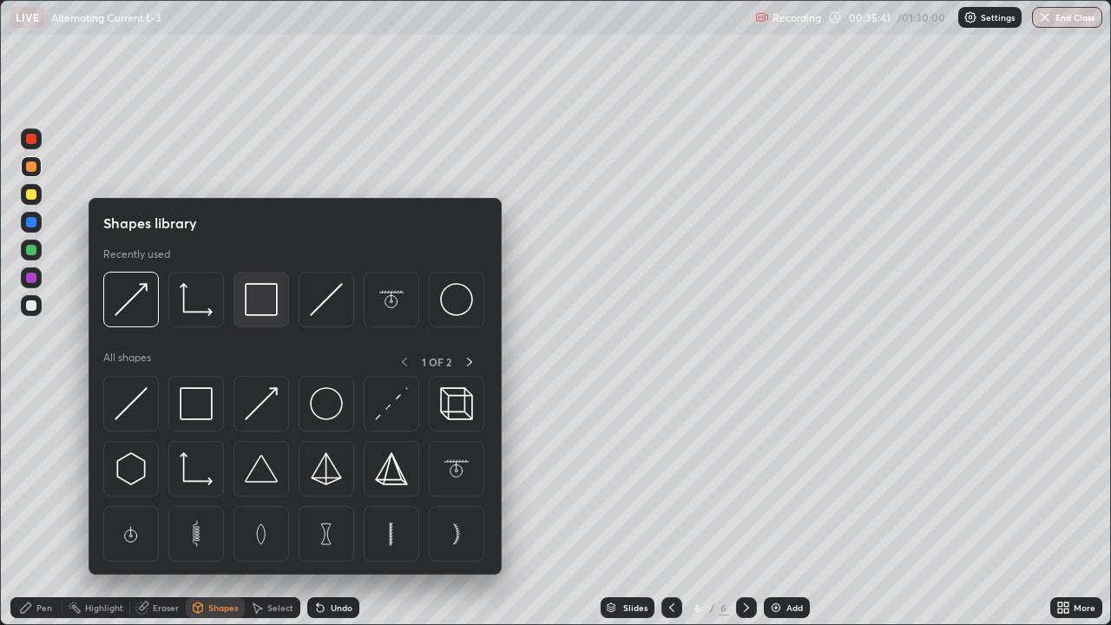
click at [262, 309] on img at bounding box center [261, 299] width 33 height 33
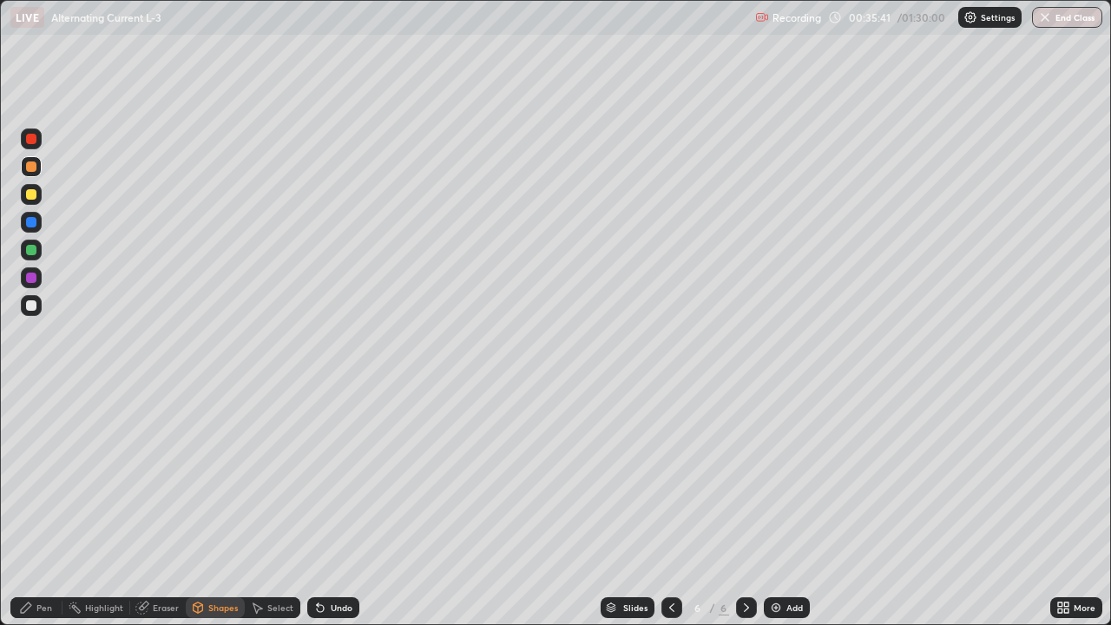
click at [35, 138] on div at bounding box center [31, 139] width 10 height 10
click at [33, 193] on div at bounding box center [31, 194] width 10 height 10
click at [340, 507] on div "Undo" at bounding box center [342, 608] width 22 height 9
click at [44, 507] on div "Pen" at bounding box center [44, 608] width 16 height 9
click at [34, 250] on div at bounding box center [31, 250] width 10 height 10
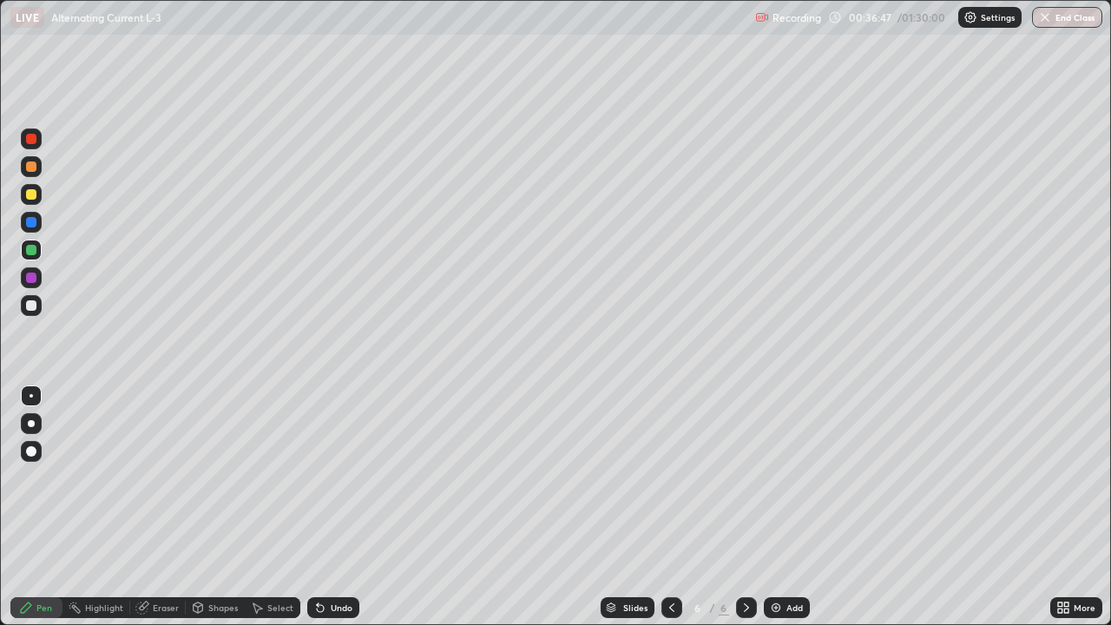
click at [343, 507] on div "Undo" at bounding box center [333, 607] width 52 height 21
click at [335, 507] on div "Undo" at bounding box center [342, 608] width 22 height 9
click at [167, 507] on div "Eraser" at bounding box center [166, 608] width 26 height 9
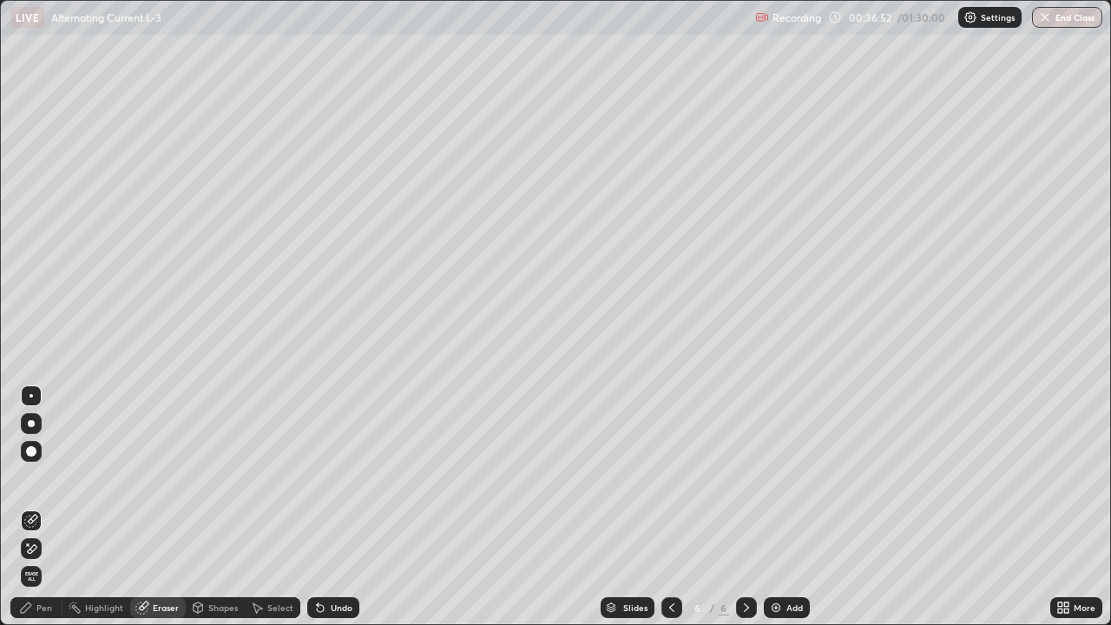
click at [42, 507] on div "Pen" at bounding box center [36, 607] width 52 height 21
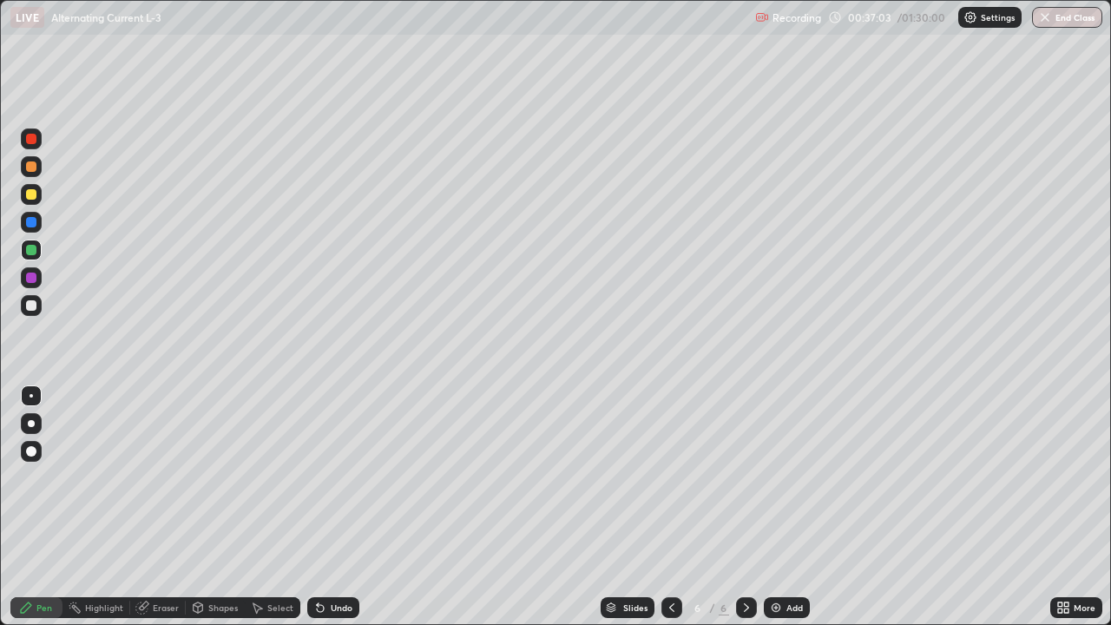
click at [31, 305] on div at bounding box center [31, 305] width 10 height 10
click at [272, 507] on div "Select" at bounding box center [280, 608] width 26 height 9
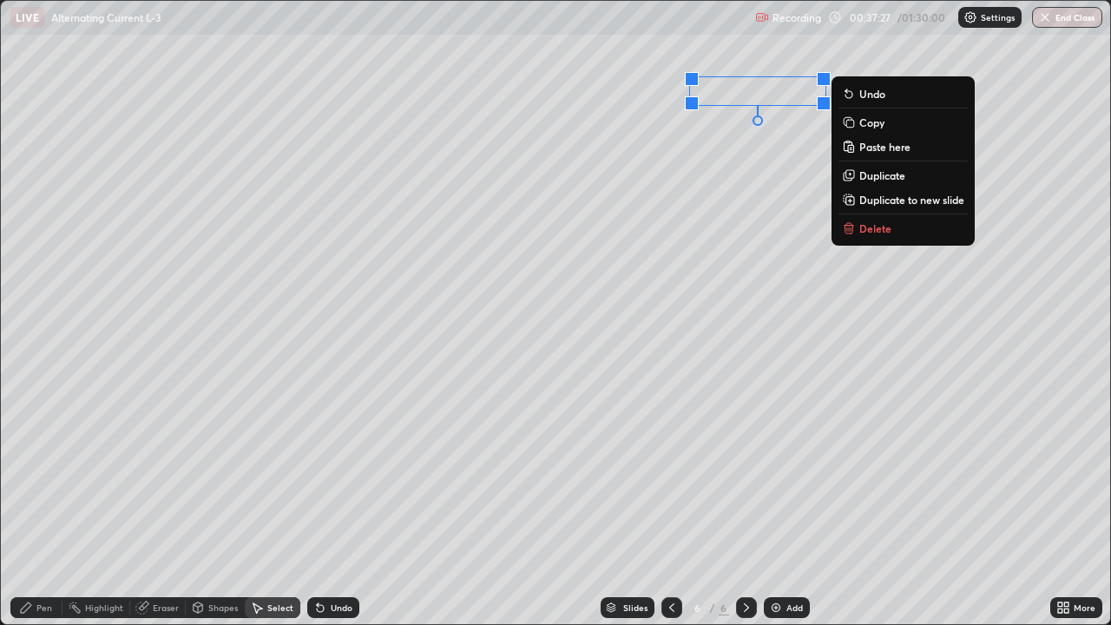
click at [508, 95] on div "0 ° Undo Copy Paste here Duplicate Duplicate to new slide Delete" at bounding box center [556, 312] width 1110 height 623
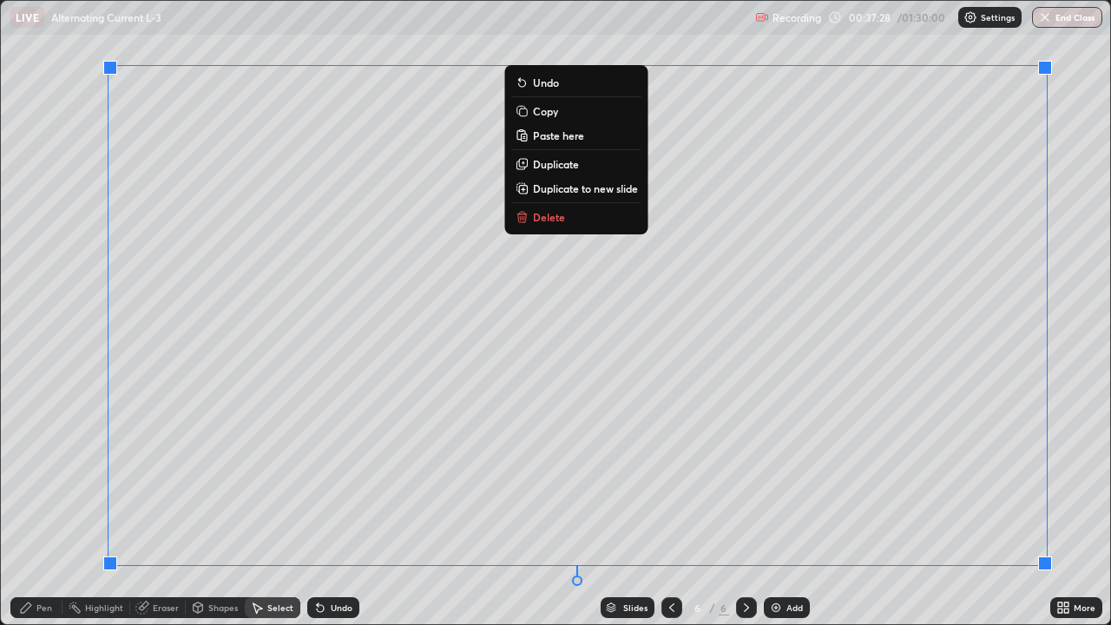
click at [40, 507] on div "Pen" at bounding box center [36, 607] width 52 height 21
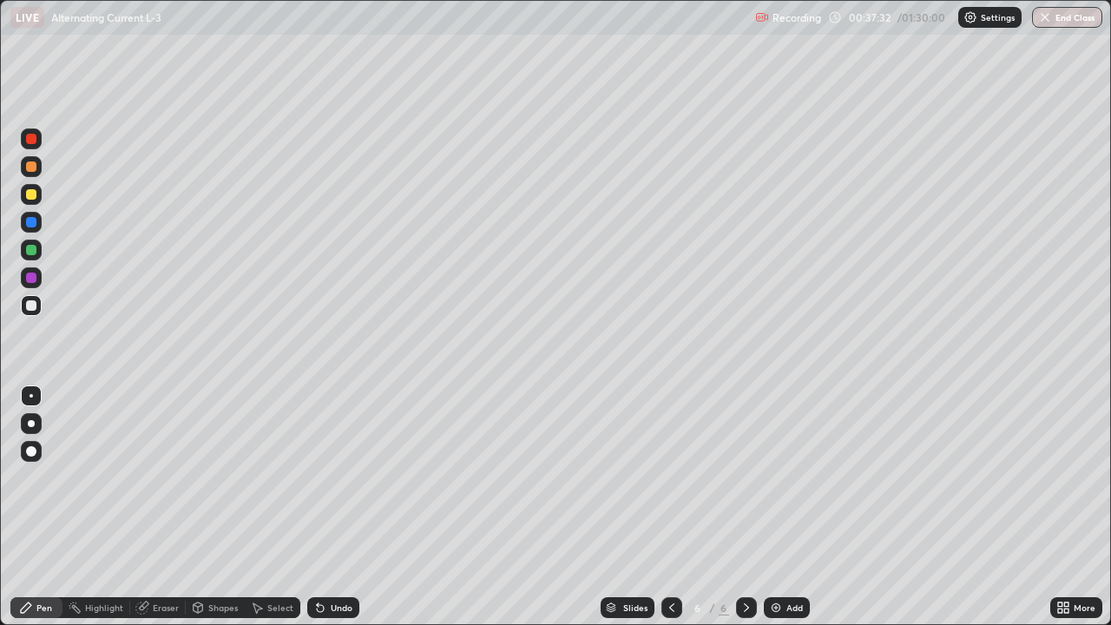
click at [221, 507] on div "Shapes" at bounding box center [223, 608] width 30 height 9
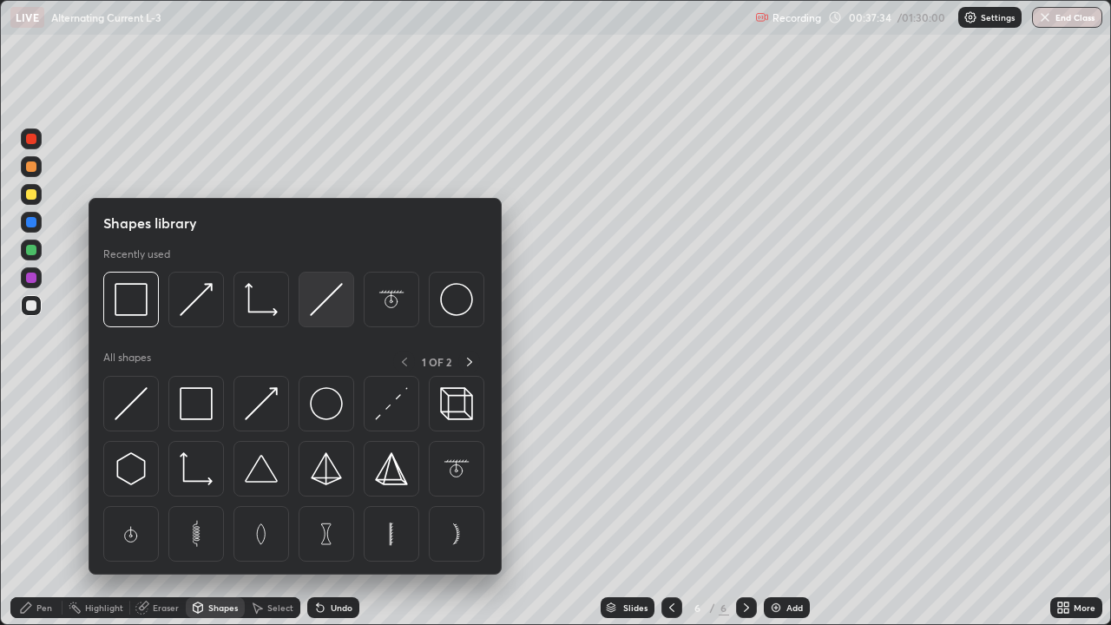
click at [323, 305] on img at bounding box center [326, 299] width 33 height 33
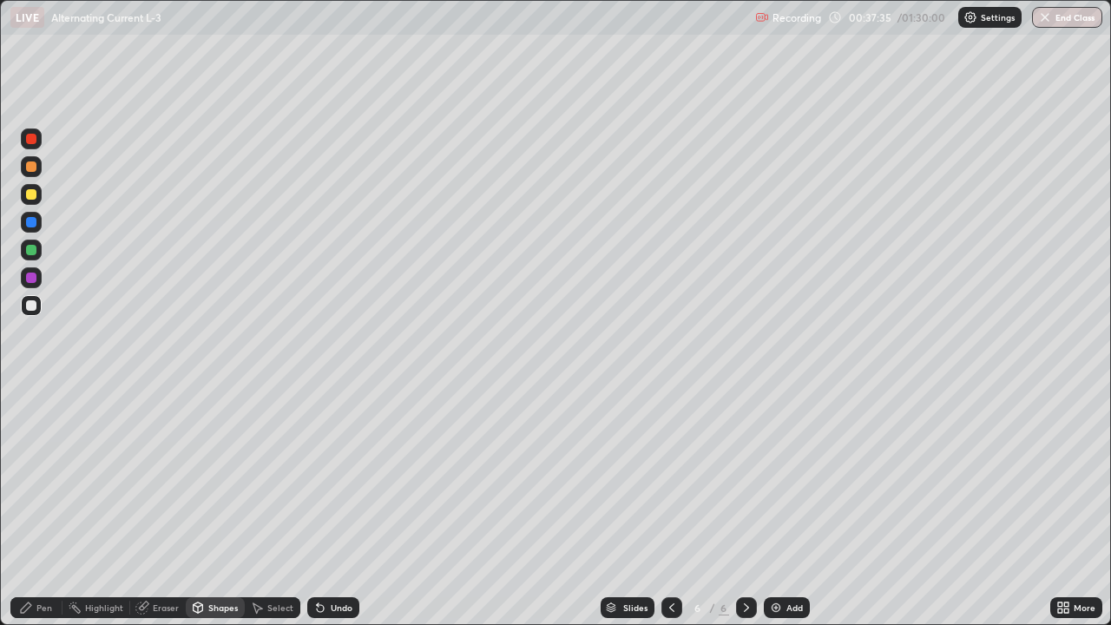
click at [33, 164] on div at bounding box center [31, 167] width 10 height 10
click at [31, 307] on div at bounding box center [31, 305] width 10 height 10
click at [41, 507] on div "Pen" at bounding box center [36, 607] width 52 height 21
click at [224, 507] on div "Shapes" at bounding box center [223, 608] width 30 height 9
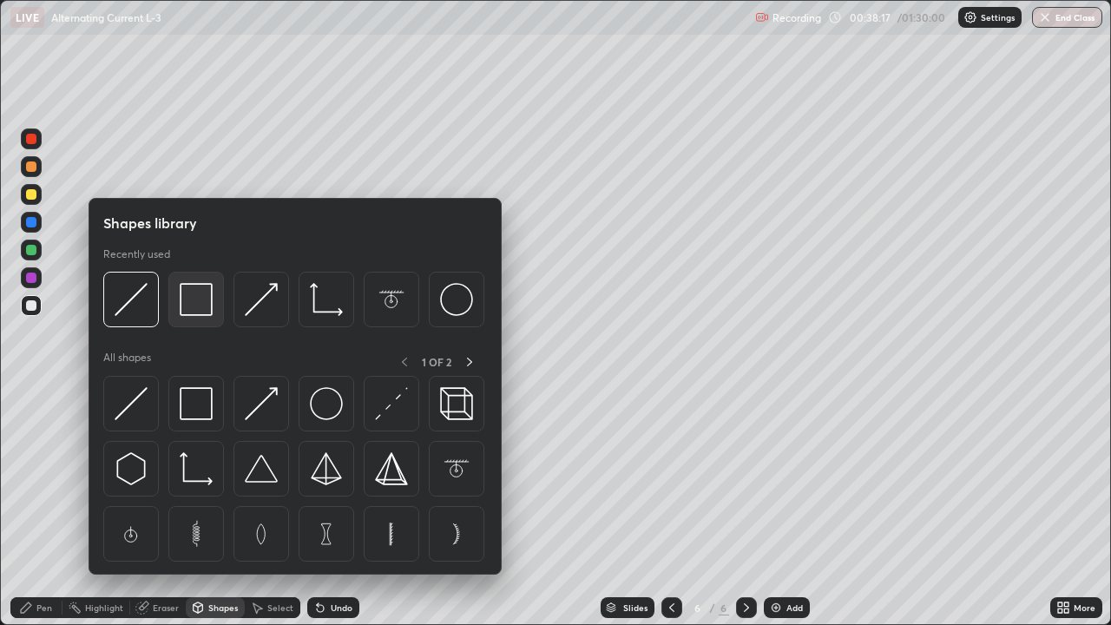
click at [205, 311] on img at bounding box center [196, 299] width 33 height 33
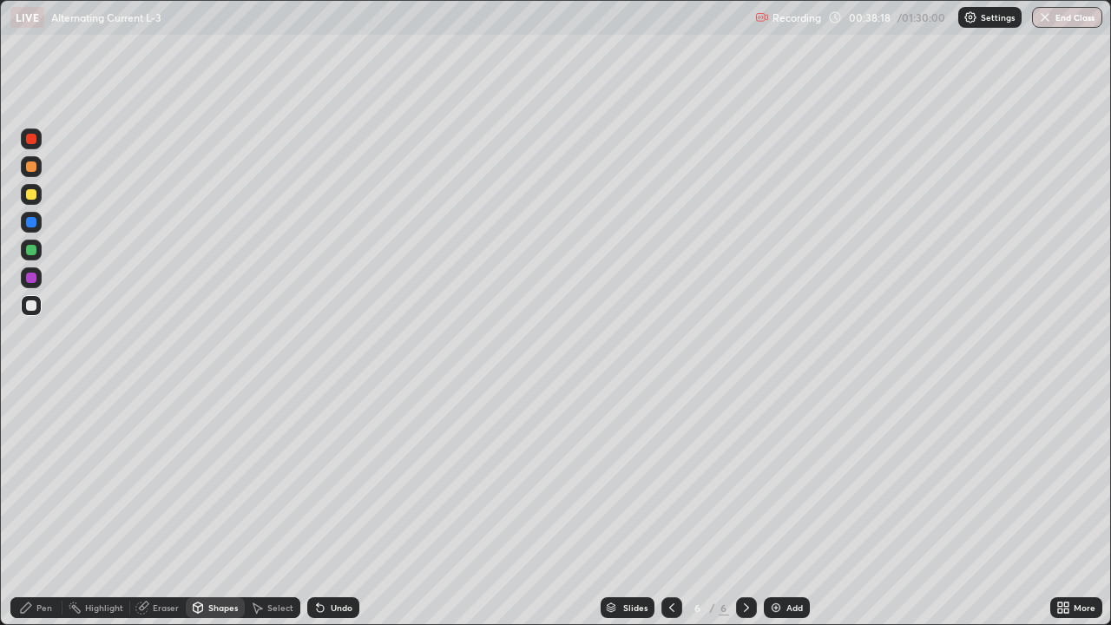
click at [35, 247] on div at bounding box center [31, 250] width 10 height 10
click at [51, 507] on div "Pen" at bounding box center [36, 607] width 52 height 21
click at [35, 275] on div at bounding box center [31, 278] width 10 height 10
click at [220, 507] on div "Shapes" at bounding box center [215, 607] width 59 height 21
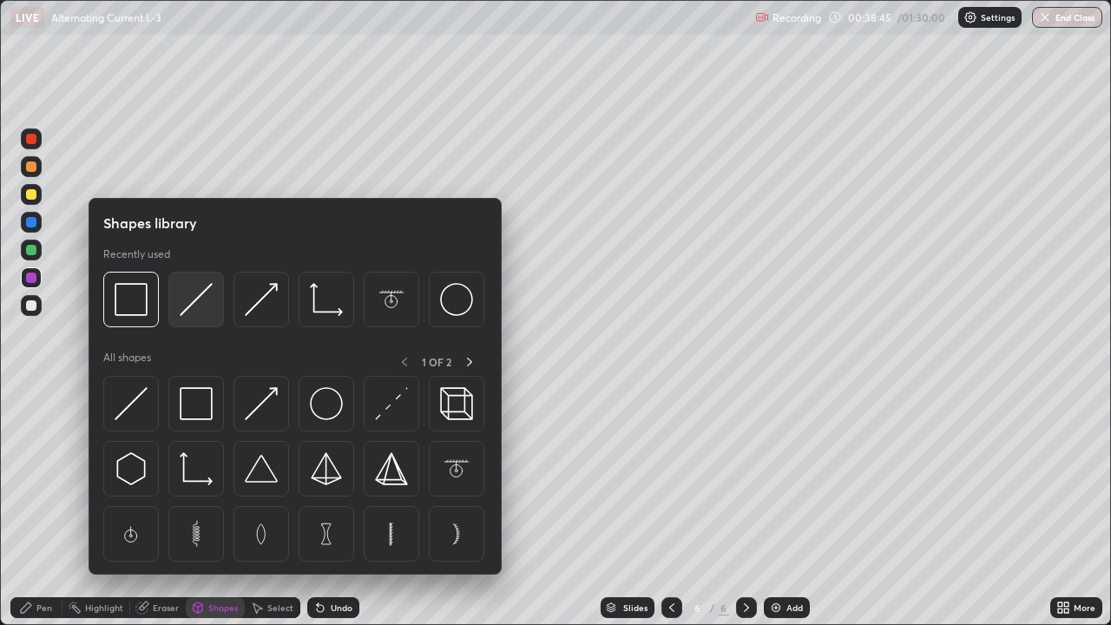
click at [189, 303] on img at bounding box center [196, 299] width 33 height 33
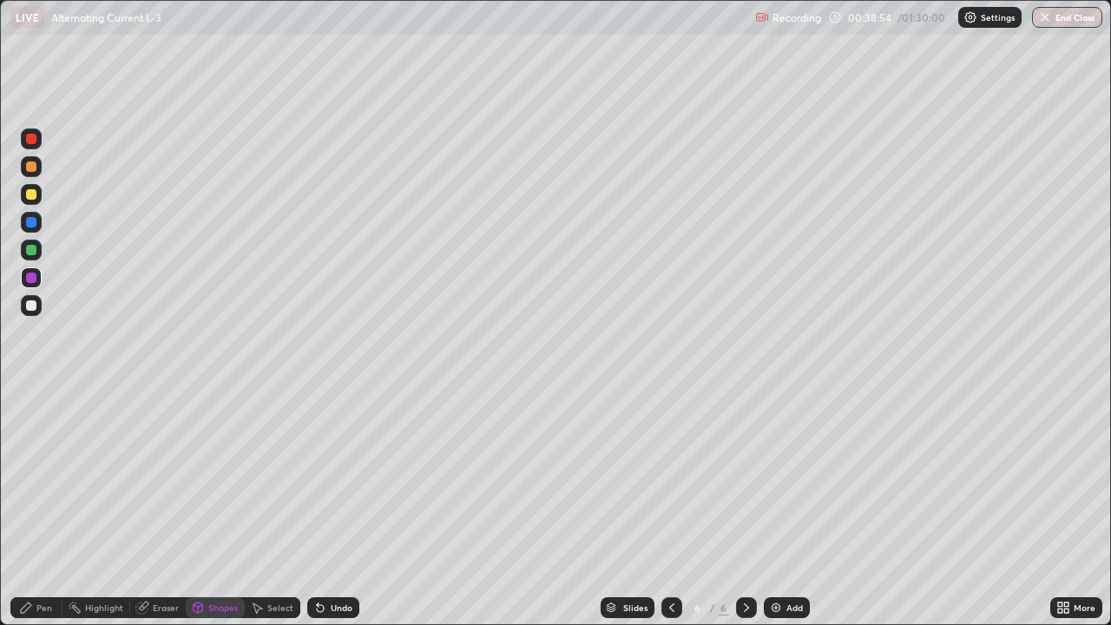
click at [36, 308] on div at bounding box center [31, 305] width 10 height 10
click at [331, 507] on div "Undo" at bounding box center [342, 608] width 22 height 9
click at [333, 507] on div "Undo" at bounding box center [342, 608] width 22 height 9
click at [40, 507] on div "Pen" at bounding box center [44, 608] width 16 height 9
click at [333, 507] on div "Undo" at bounding box center [342, 608] width 22 height 9
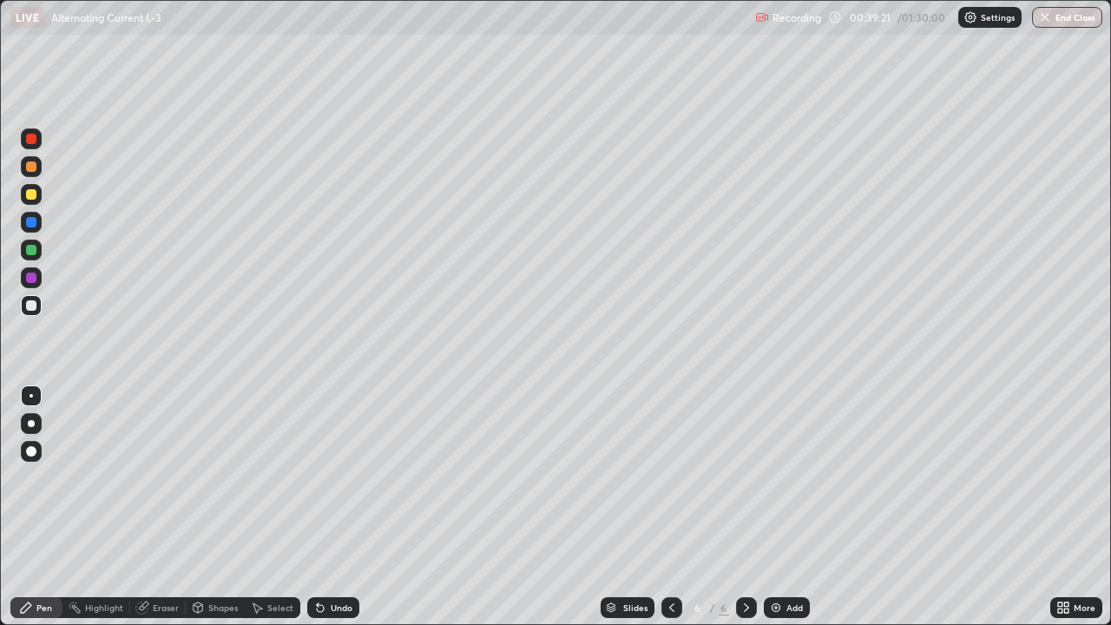
click at [344, 507] on div "Undo" at bounding box center [333, 607] width 52 height 21
click at [213, 507] on div "Shapes" at bounding box center [223, 608] width 30 height 9
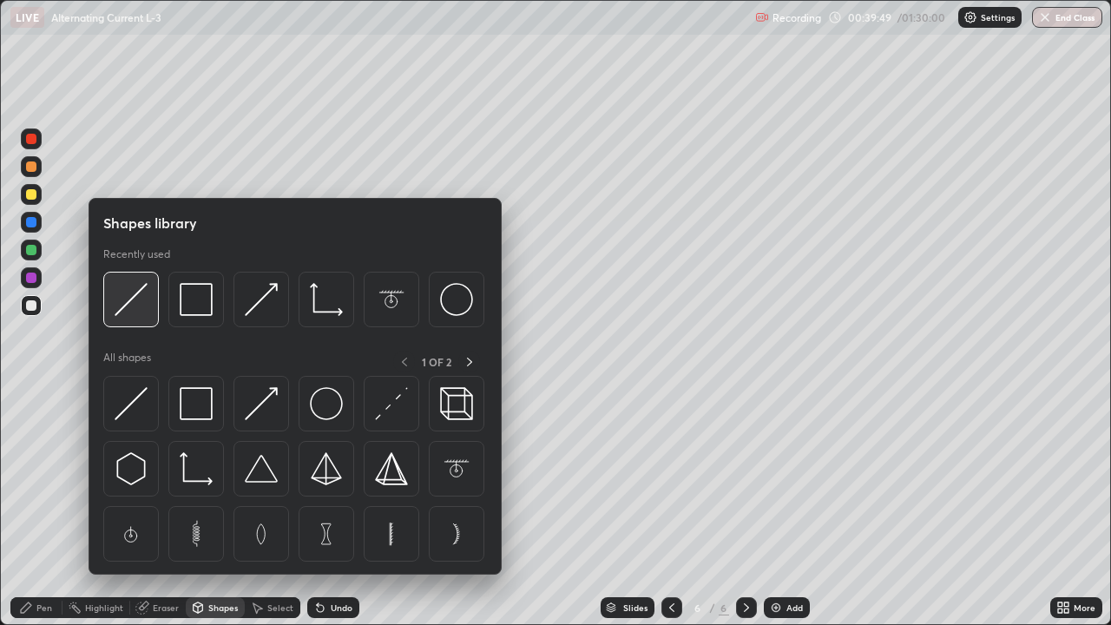
click at [124, 303] on img at bounding box center [131, 299] width 33 height 33
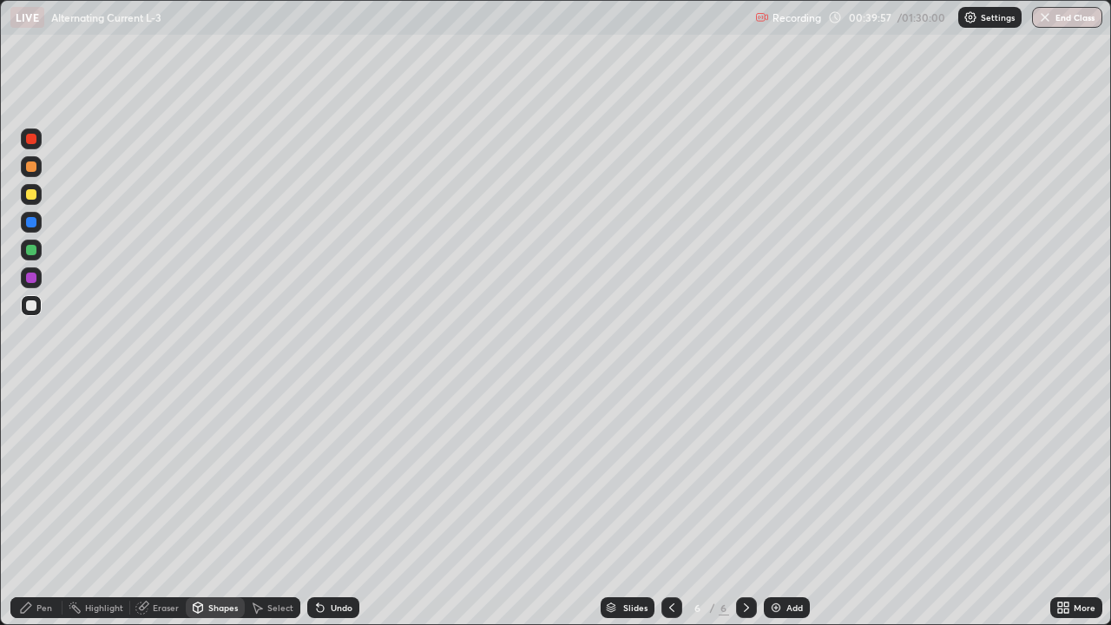
click at [32, 279] on div at bounding box center [31, 278] width 10 height 10
click at [46, 507] on div "Pen" at bounding box center [44, 608] width 16 height 9
click at [217, 507] on div "Shapes" at bounding box center [223, 608] width 30 height 9
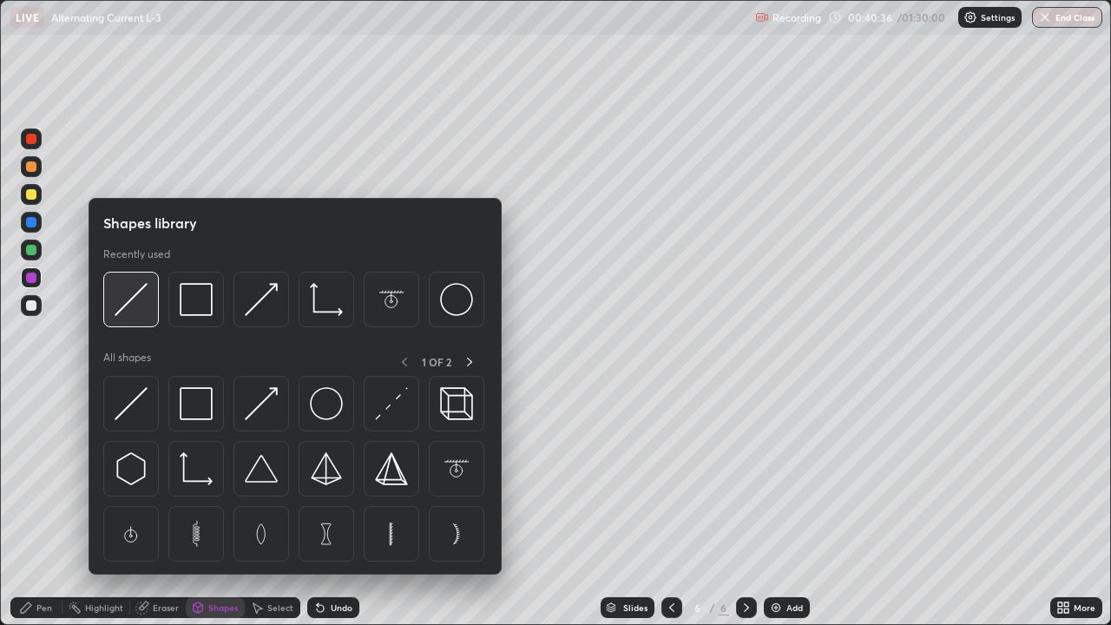
click at [130, 299] on img at bounding box center [131, 299] width 33 height 33
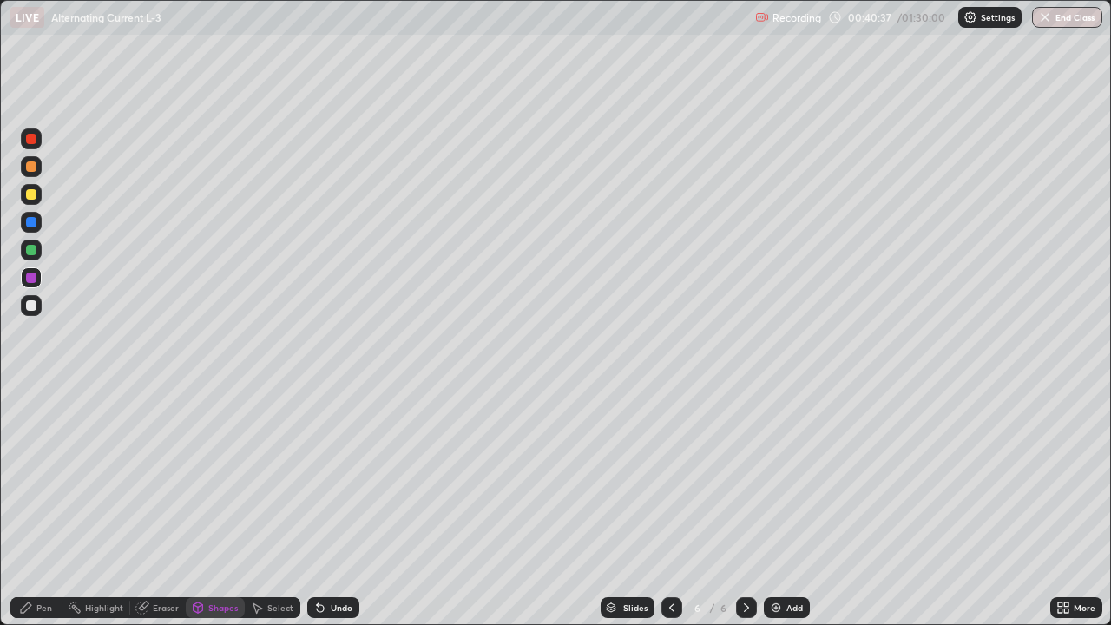
click at [31, 303] on div at bounding box center [31, 305] width 10 height 10
click at [37, 507] on div "Pen" at bounding box center [36, 607] width 52 height 21
click at [35, 249] on div at bounding box center [31, 250] width 10 height 10
click at [223, 507] on div "Shapes" at bounding box center [223, 608] width 30 height 9
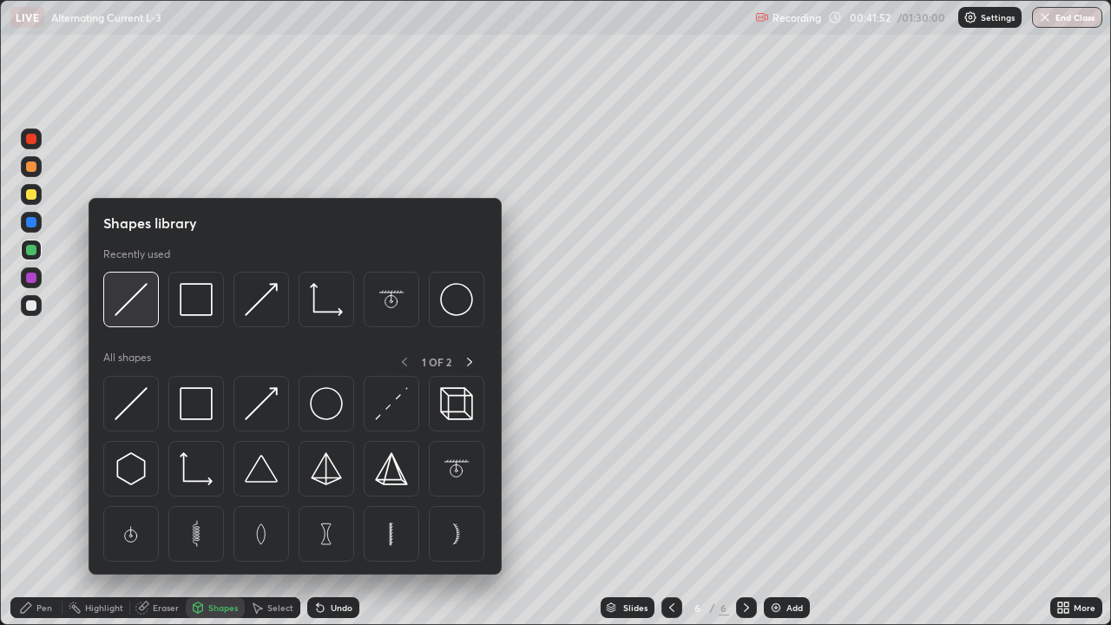
click at [128, 301] on img at bounding box center [131, 299] width 33 height 33
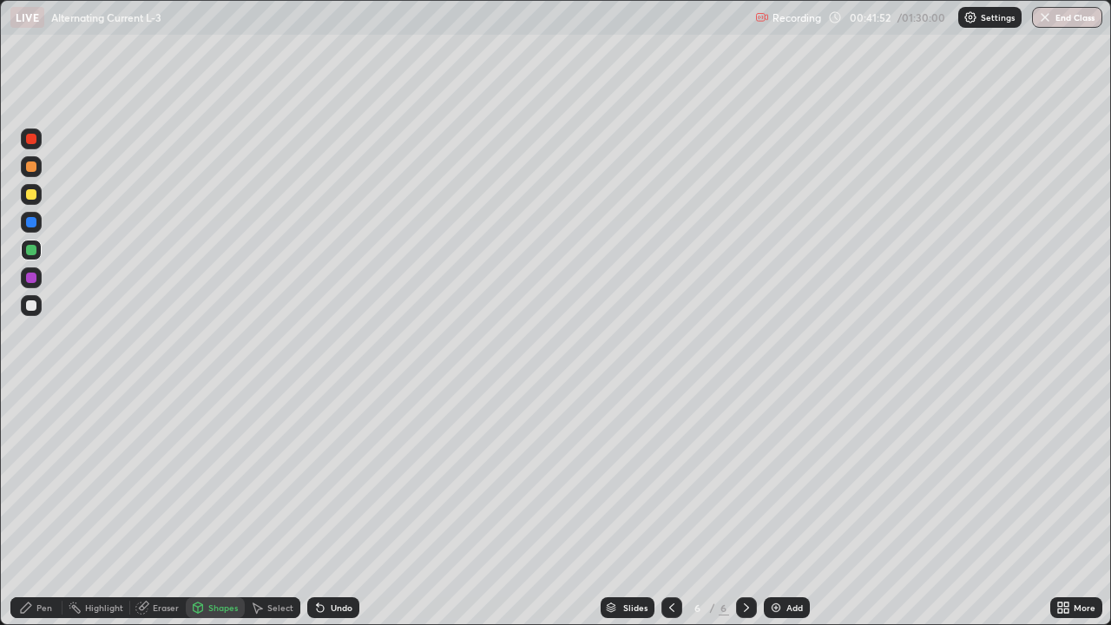
click at [32, 302] on div at bounding box center [31, 305] width 10 height 10
click at [33, 275] on div at bounding box center [31, 278] width 10 height 10
click at [43, 507] on div "Pen" at bounding box center [44, 608] width 16 height 9
click at [769, 507] on img at bounding box center [776, 608] width 14 height 14
click at [665, 507] on icon at bounding box center [672, 608] width 14 height 14
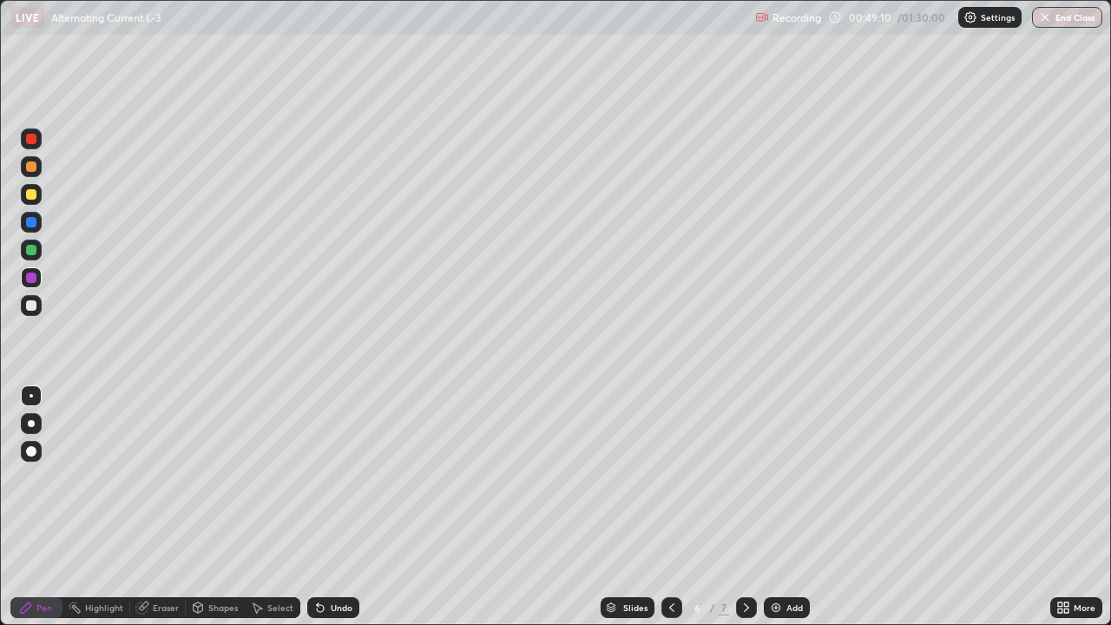
click at [742, 507] on icon at bounding box center [747, 608] width 14 height 14
click at [670, 507] on icon at bounding box center [672, 608] width 14 height 14
click at [744, 507] on icon at bounding box center [747, 608] width 14 height 14
click at [33, 197] on div at bounding box center [31, 194] width 10 height 10
click at [346, 507] on div "Undo" at bounding box center [333, 607] width 52 height 21
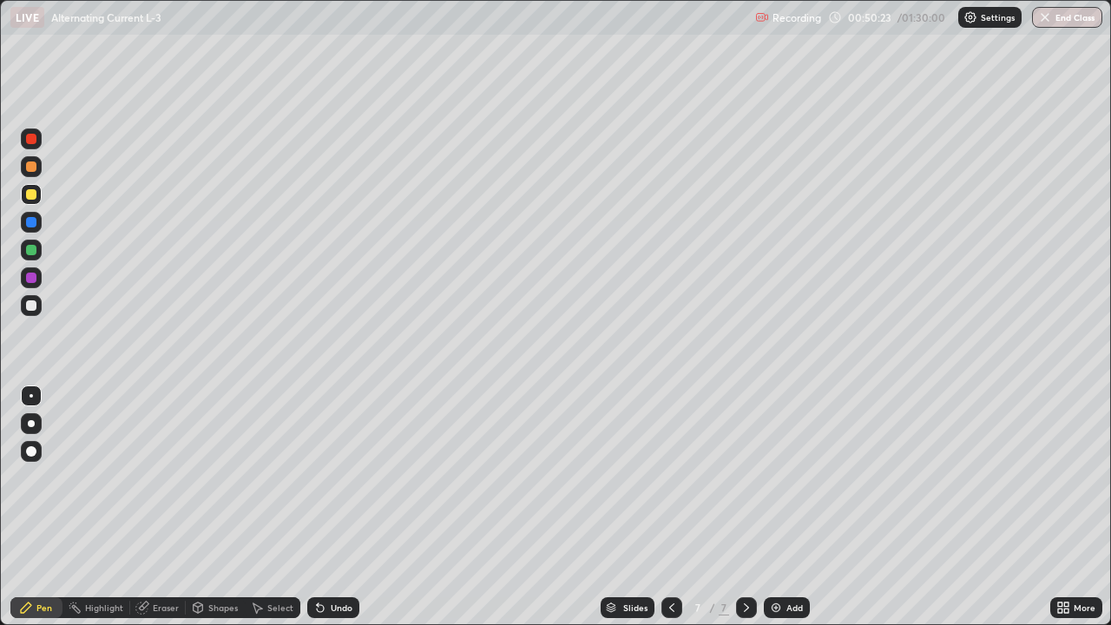
click at [348, 507] on div "Undo" at bounding box center [342, 608] width 22 height 9
click at [35, 248] on div at bounding box center [31, 250] width 10 height 10
click at [33, 301] on div at bounding box center [31, 305] width 10 height 10
click at [347, 507] on div "Undo" at bounding box center [333, 607] width 52 height 21
click at [779, 507] on img at bounding box center [776, 608] width 14 height 14
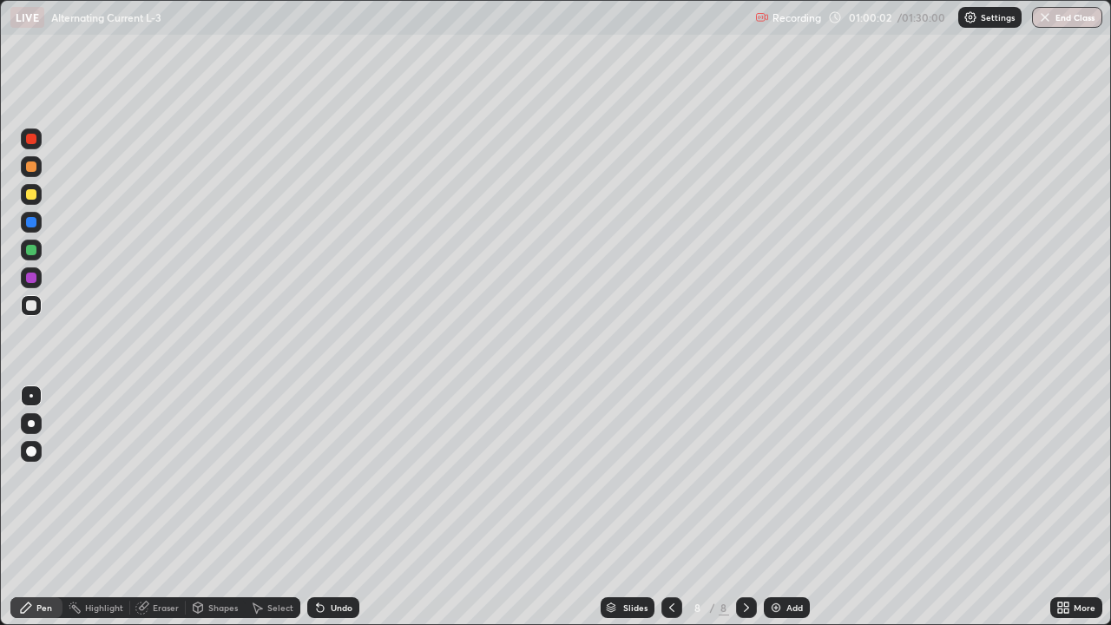
click at [33, 197] on div at bounding box center [31, 194] width 10 height 10
click at [204, 507] on div "Shapes" at bounding box center [215, 607] width 59 height 21
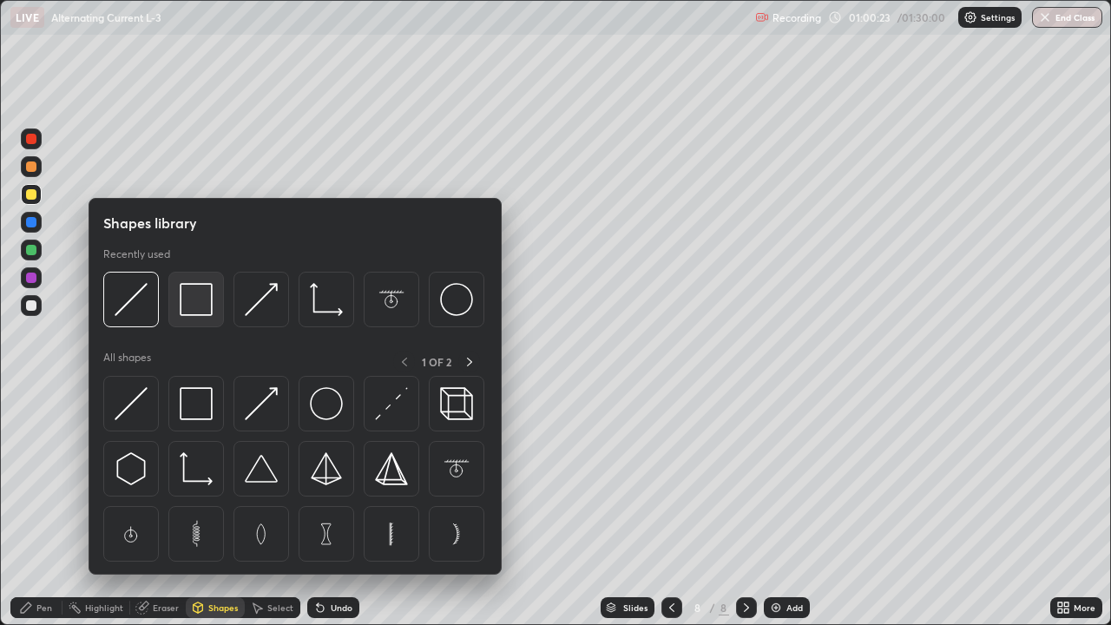
click at [202, 315] on img at bounding box center [196, 299] width 33 height 33
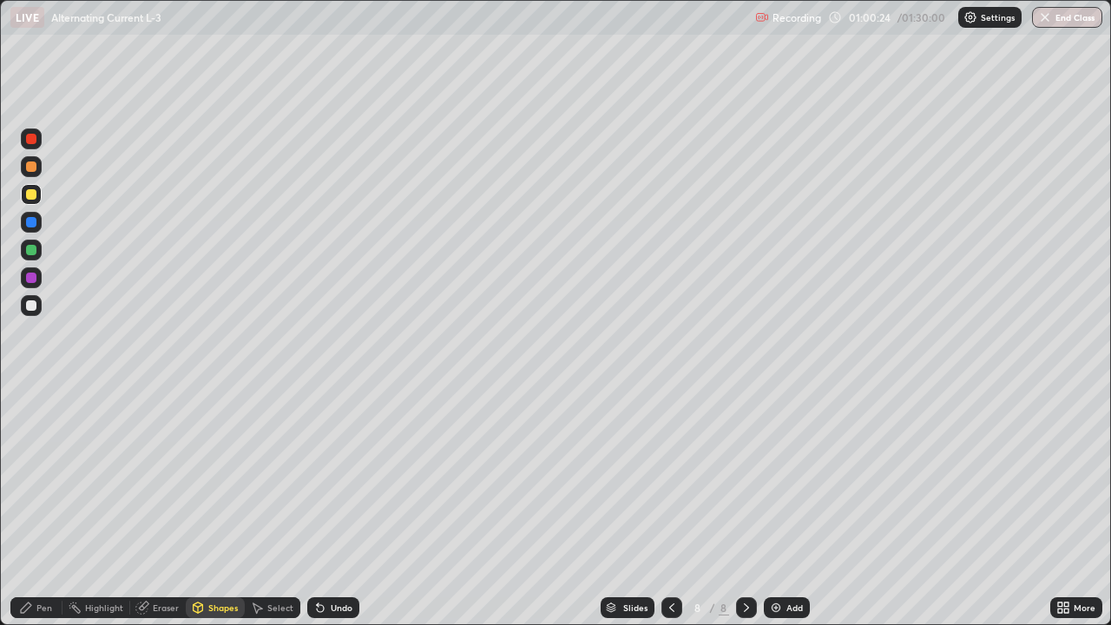
click at [36, 167] on div at bounding box center [31, 167] width 10 height 10
click at [218, 507] on div "Shapes" at bounding box center [223, 608] width 30 height 9
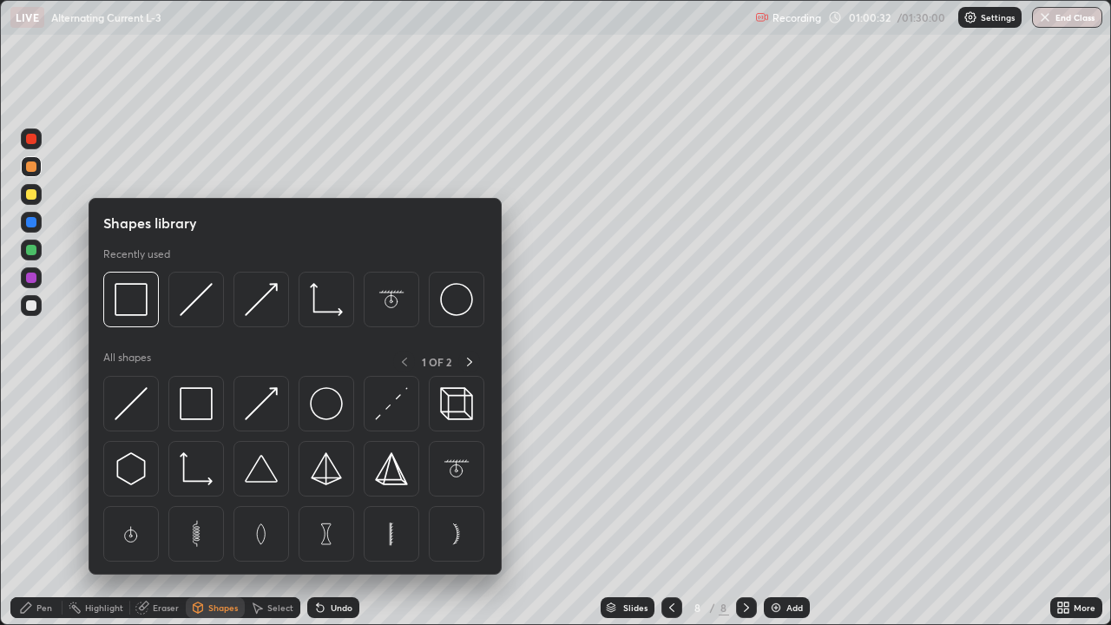
click at [45, 507] on div "Pen" at bounding box center [44, 608] width 16 height 9
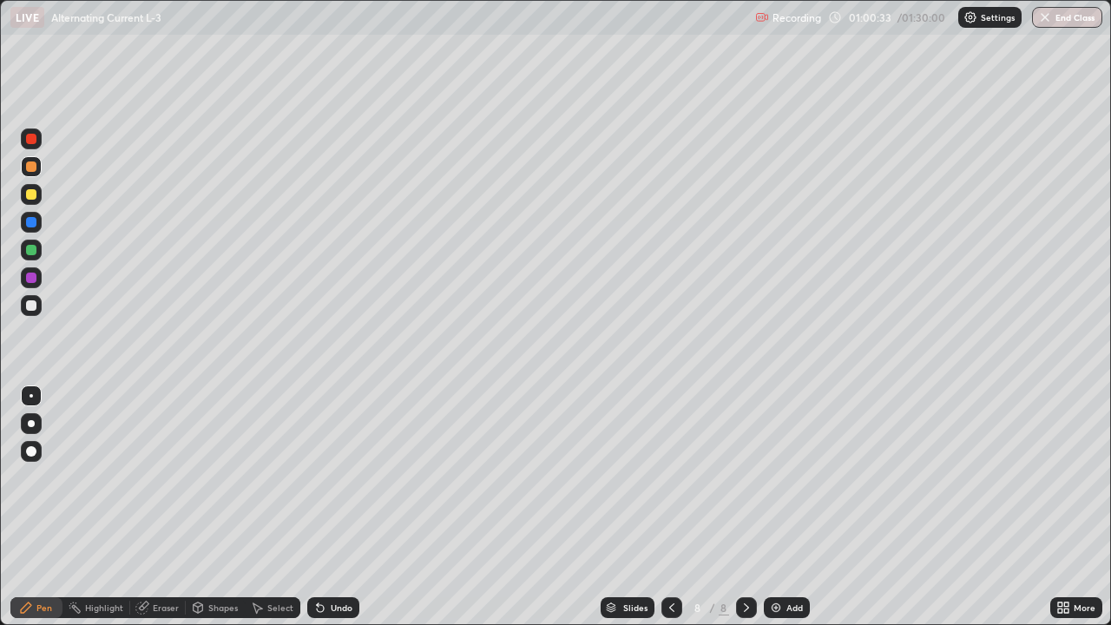
click at [30, 309] on div at bounding box center [31, 305] width 10 height 10
click at [333, 507] on div "Undo" at bounding box center [333, 607] width 52 height 21
click at [33, 275] on div at bounding box center [31, 278] width 10 height 10
click at [347, 507] on div "Undo" at bounding box center [333, 607] width 52 height 21
click at [356, 507] on div "Undo" at bounding box center [333, 607] width 52 height 21
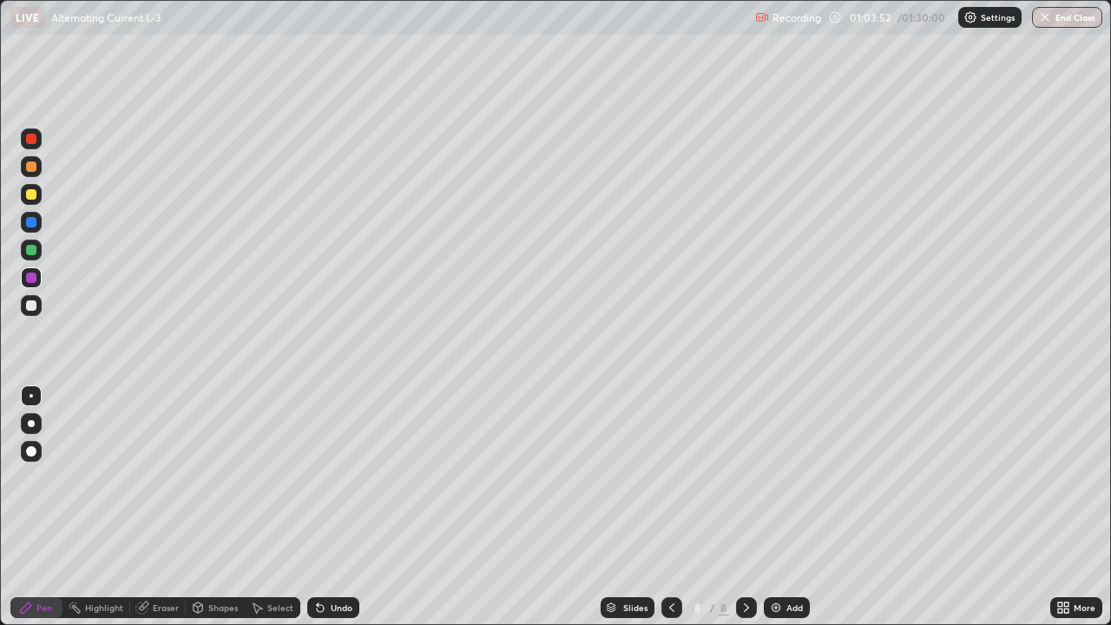
click at [35, 310] on div at bounding box center [31, 305] width 21 height 21
click at [779, 507] on div "Add" at bounding box center [787, 607] width 46 height 21
click at [28, 227] on div at bounding box center [31, 222] width 10 height 10
click at [794, 507] on div "Add" at bounding box center [795, 608] width 16 height 9
click at [30, 307] on div at bounding box center [31, 305] width 10 height 10
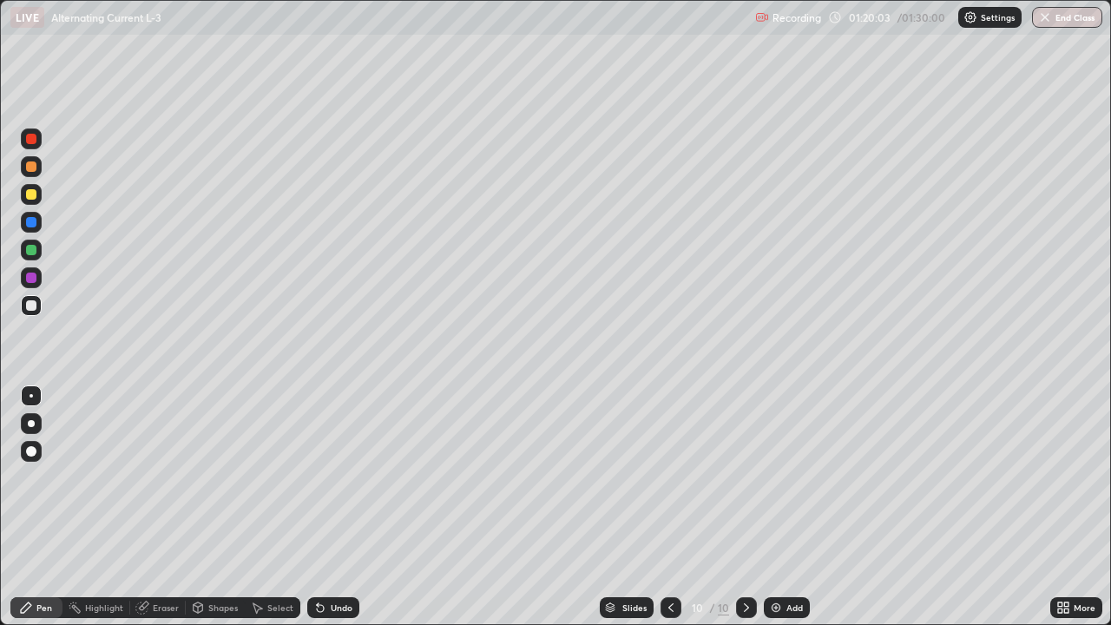
click at [346, 507] on div "Undo" at bounding box center [333, 607] width 52 height 21
click at [35, 193] on div at bounding box center [31, 194] width 10 height 10
click at [31, 307] on div at bounding box center [31, 305] width 10 height 10
click at [40, 277] on div at bounding box center [31, 277] width 21 height 21
click at [277, 507] on div "Select" at bounding box center [280, 608] width 26 height 9
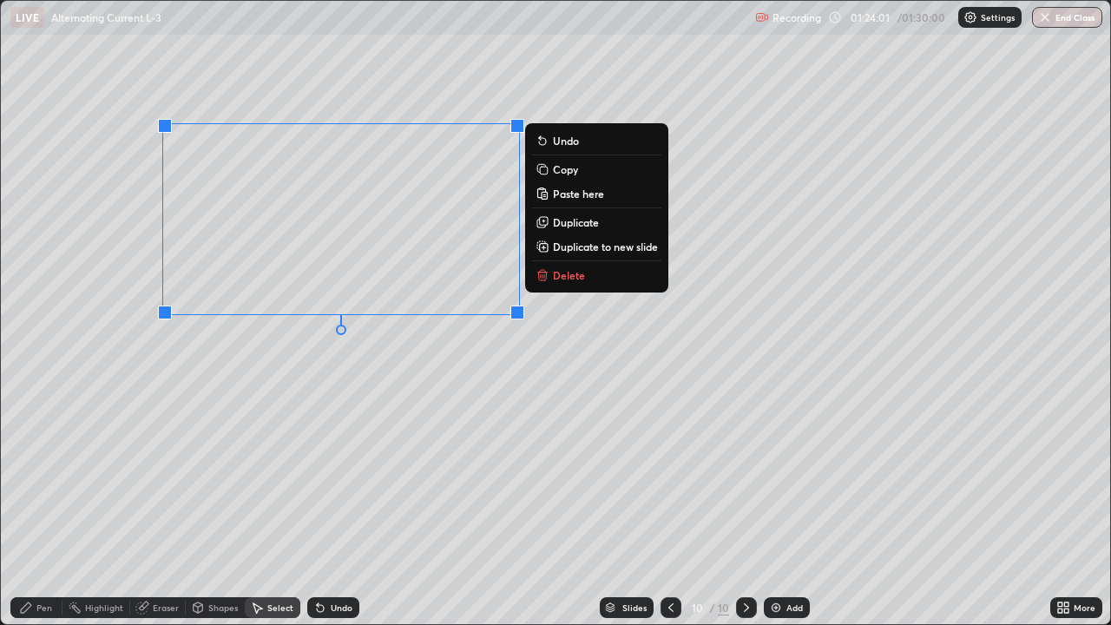
click at [584, 244] on p "Duplicate to new slide" at bounding box center [605, 247] width 105 height 14
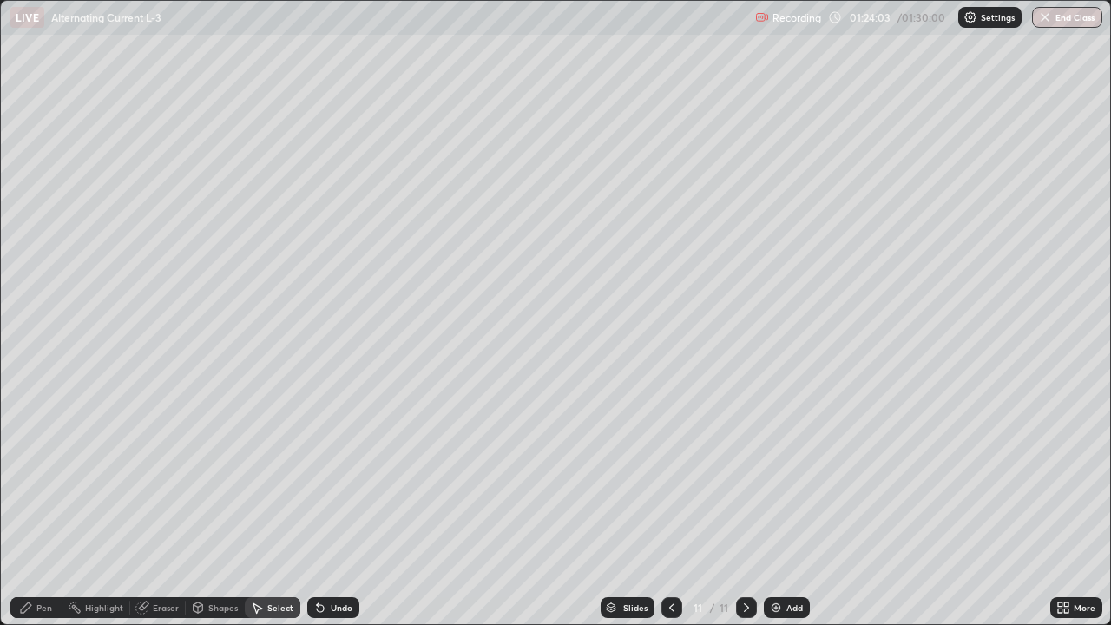
click at [168, 507] on div "Eraser" at bounding box center [166, 608] width 26 height 9
click at [37, 507] on div "Pen" at bounding box center [44, 608] width 16 height 9
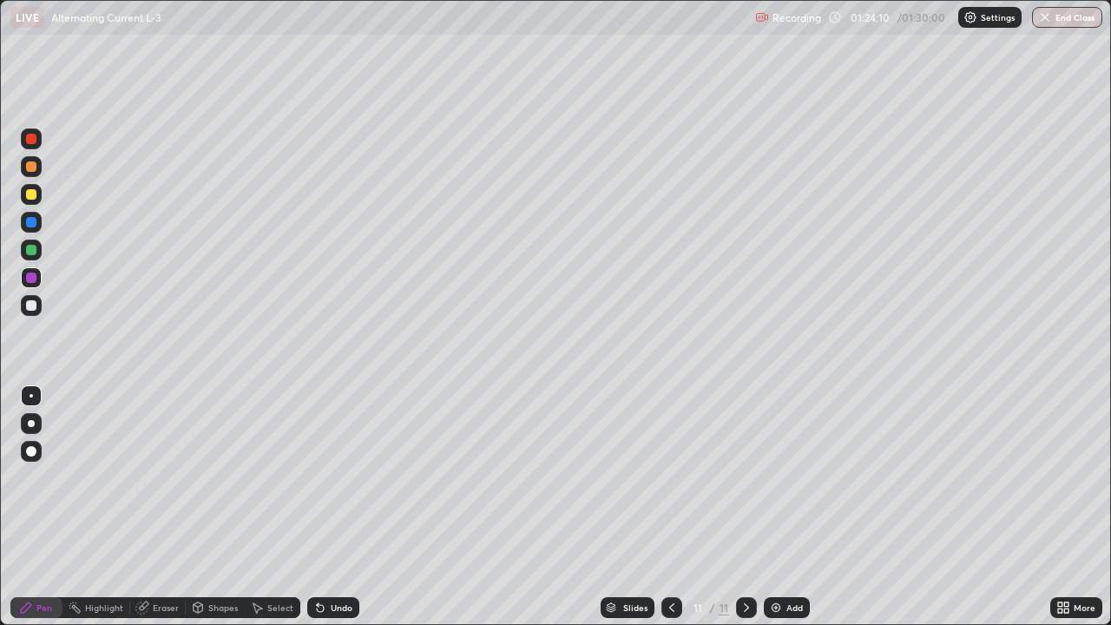
click at [30, 307] on div at bounding box center [31, 305] width 10 height 10
click at [1062, 23] on button "End Class" at bounding box center [1068, 17] width 69 height 21
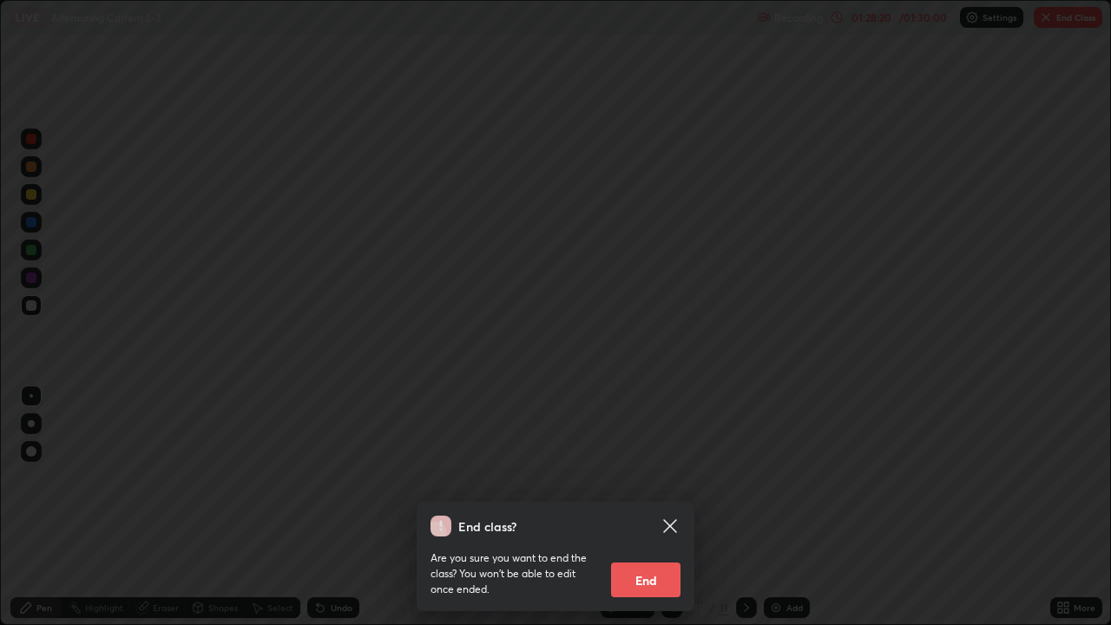
click at [677, 507] on button "End" at bounding box center [645, 580] width 69 height 35
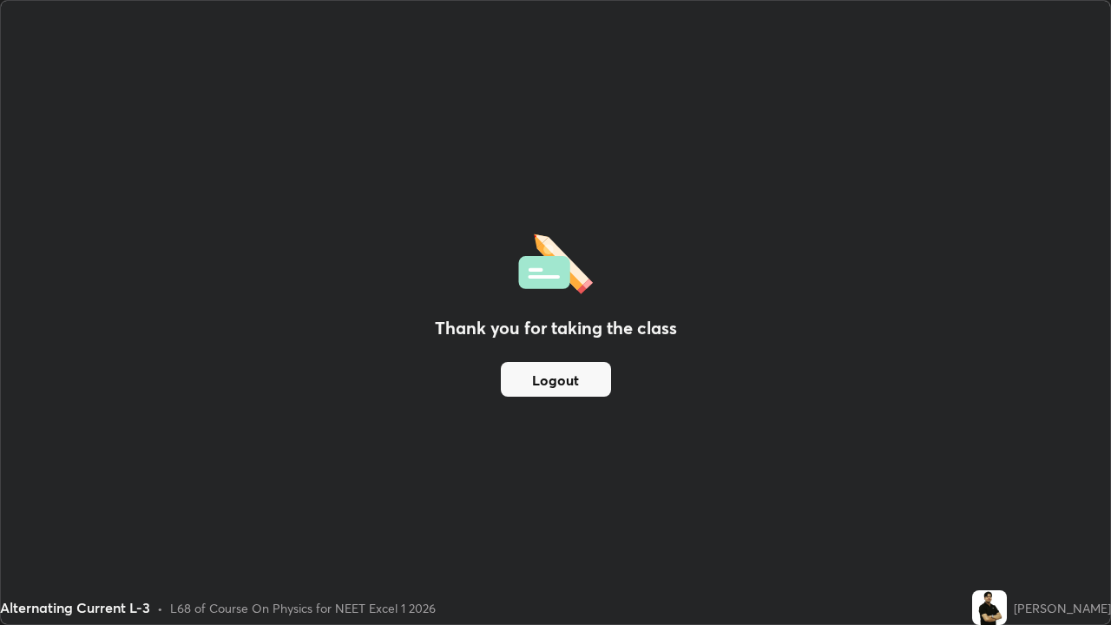
click at [600, 382] on button "Logout" at bounding box center [556, 379] width 110 height 35
